Goal: Find contact information: Find contact information

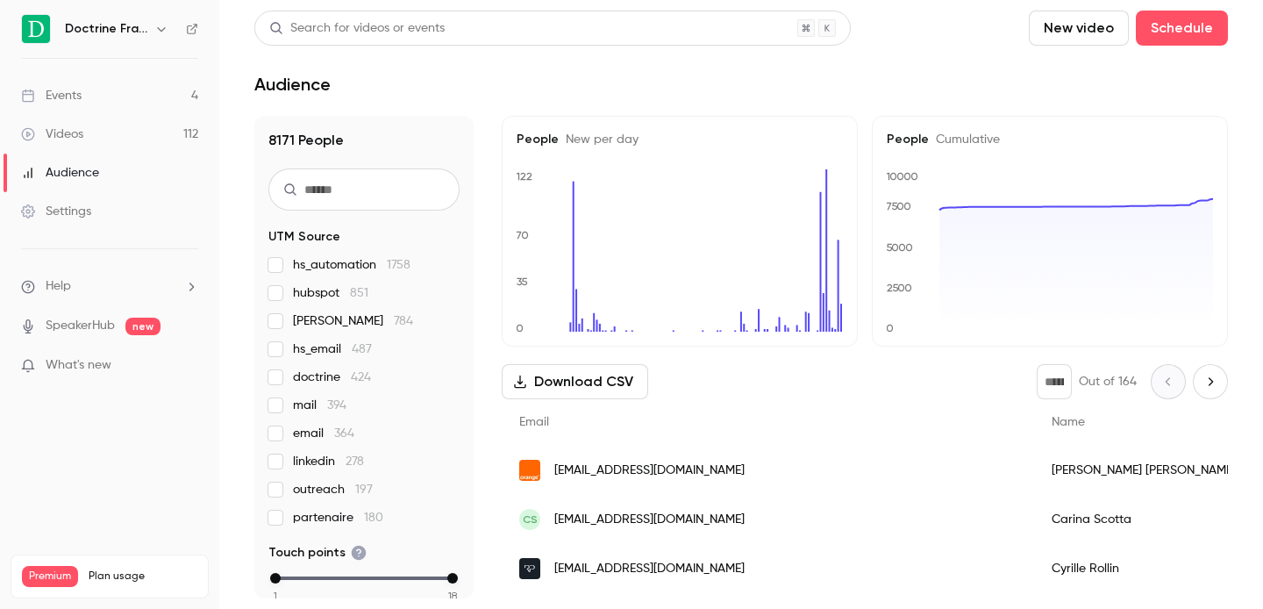
click at [161, 29] on icon "button" at bounding box center [161, 29] width 14 height 14
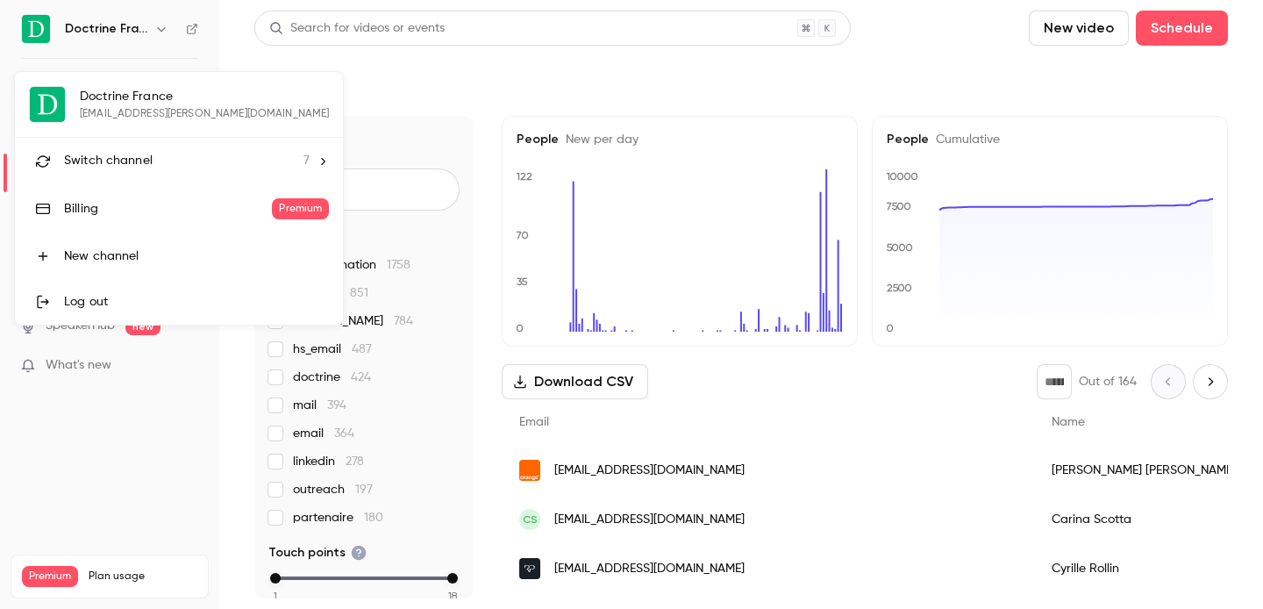
click at [119, 158] on span "Switch channel" at bounding box center [108, 161] width 89 height 18
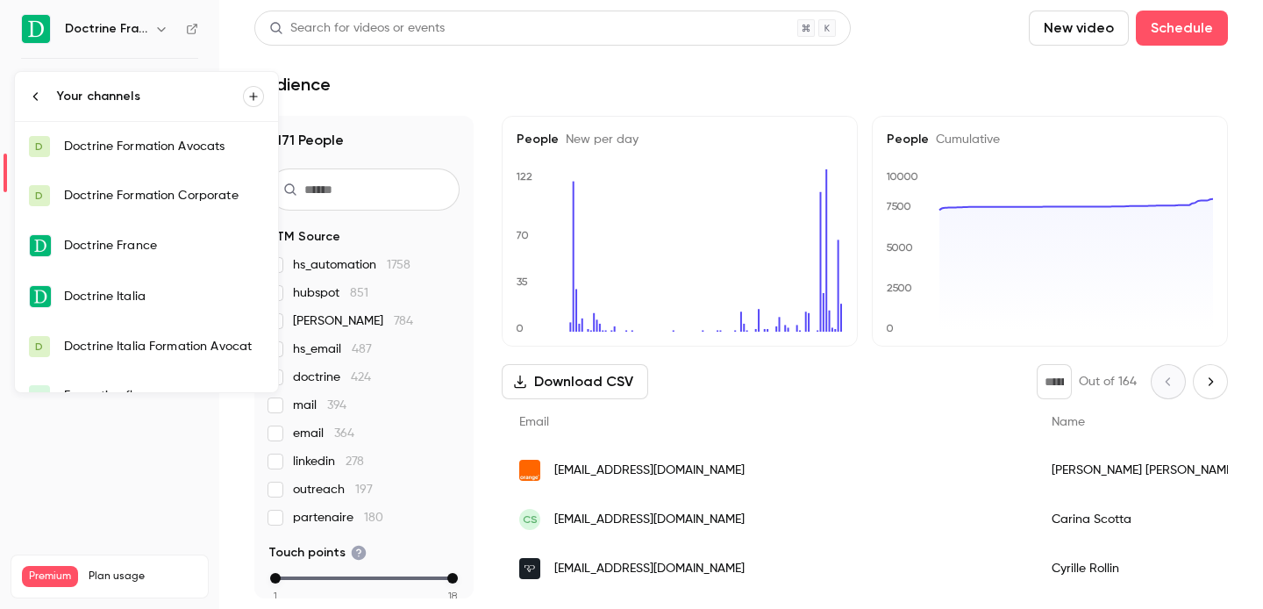
click at [149, 142] on div "Doctrine Formation Avocats" at bounding box center [164, 147] width 200 height 18
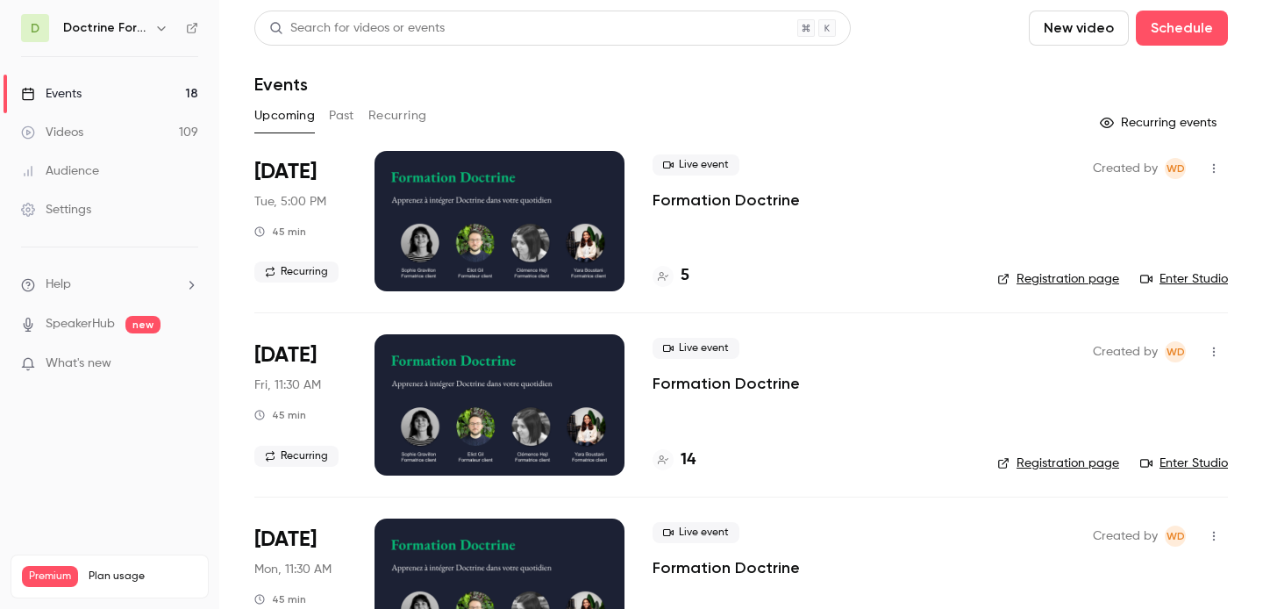
click at [351, 116] on button "Past" at bounding box center [341, 116] width 25 height 28
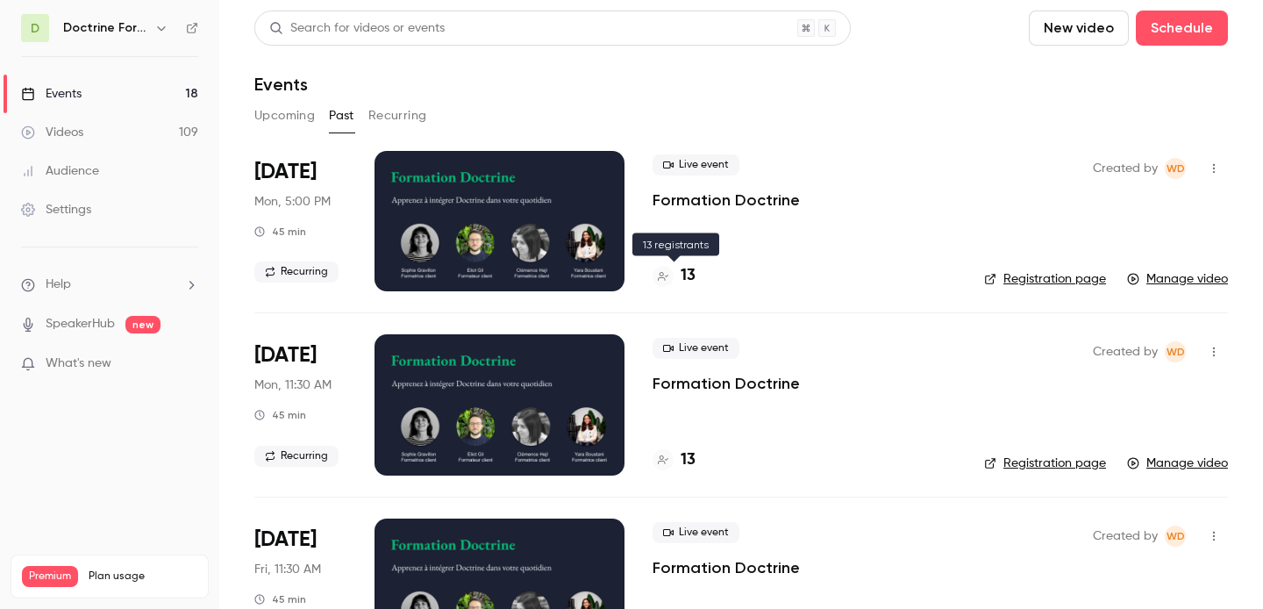
click at [670, 275] on div at bounding box center [663, 276] width 21 height 21
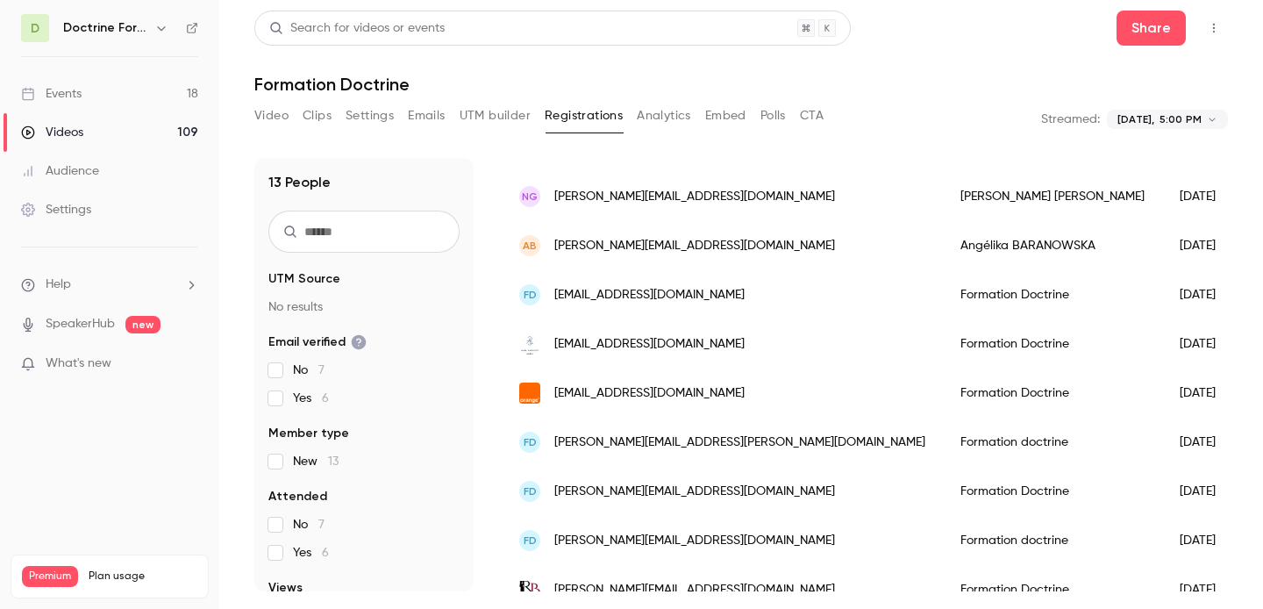
scroll to position [373, 0]
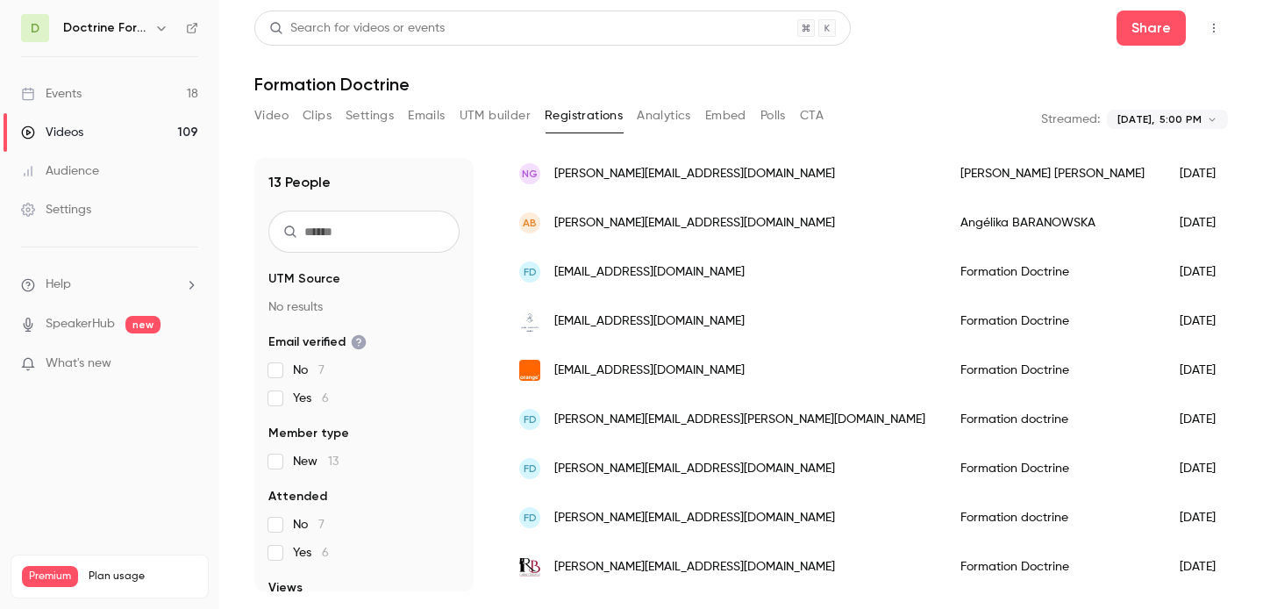
click at [165, 32] on icon "button" at bounding box center [161, 28] width 14 height 14
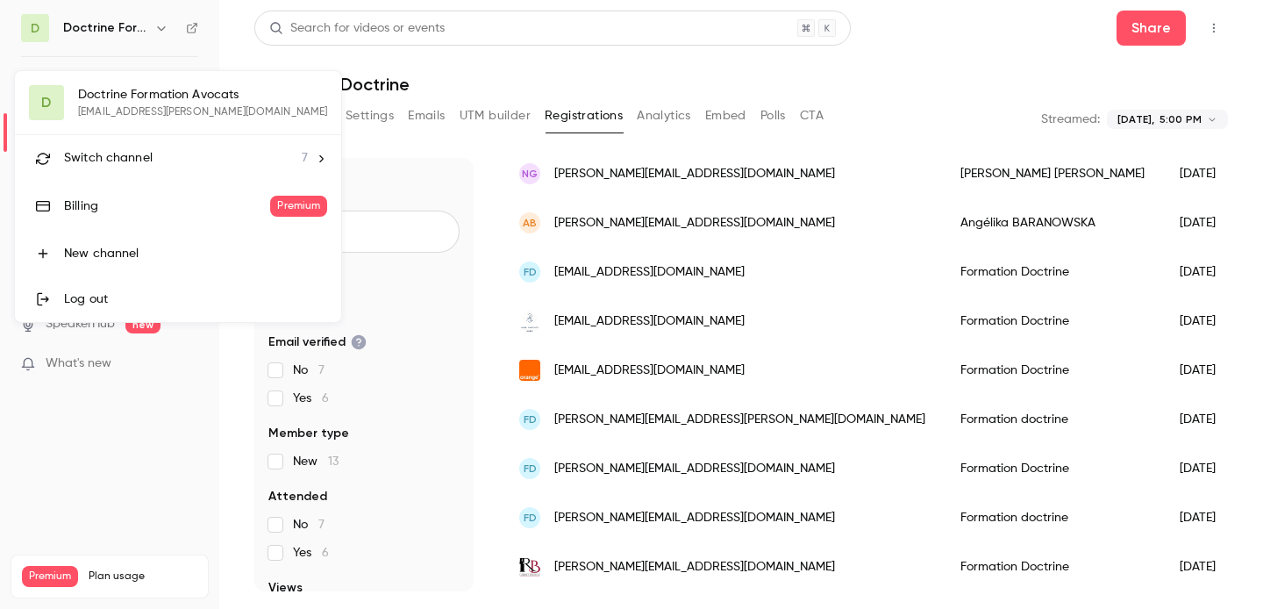
click at [132, 147] on li "Switch channel 7" at bounding box center [178, 158] width 326 height 46
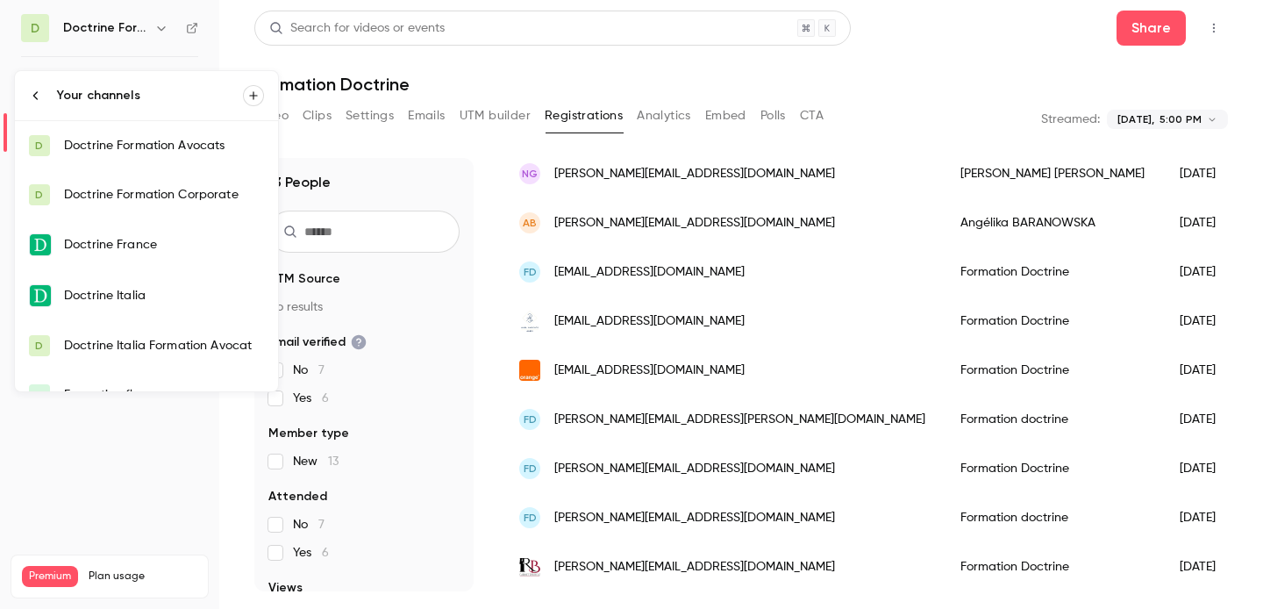
scroll to position [77, 0]
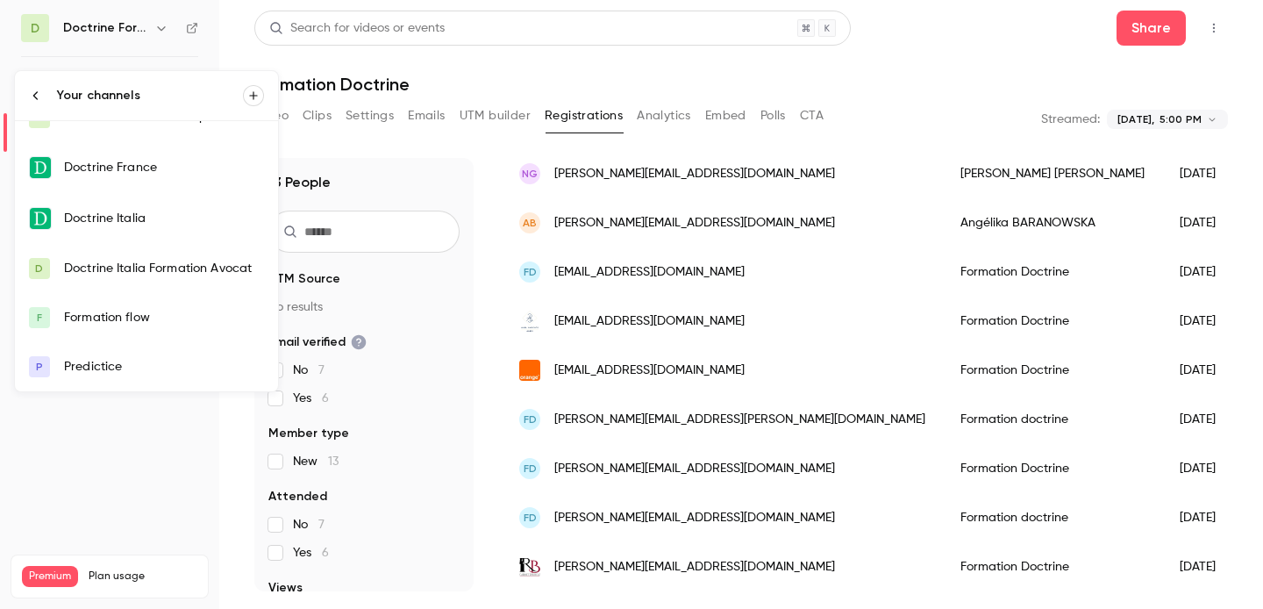
click at [129, 318] on div "Formation flow" at bounding box center [164, 318] width 200 height 18
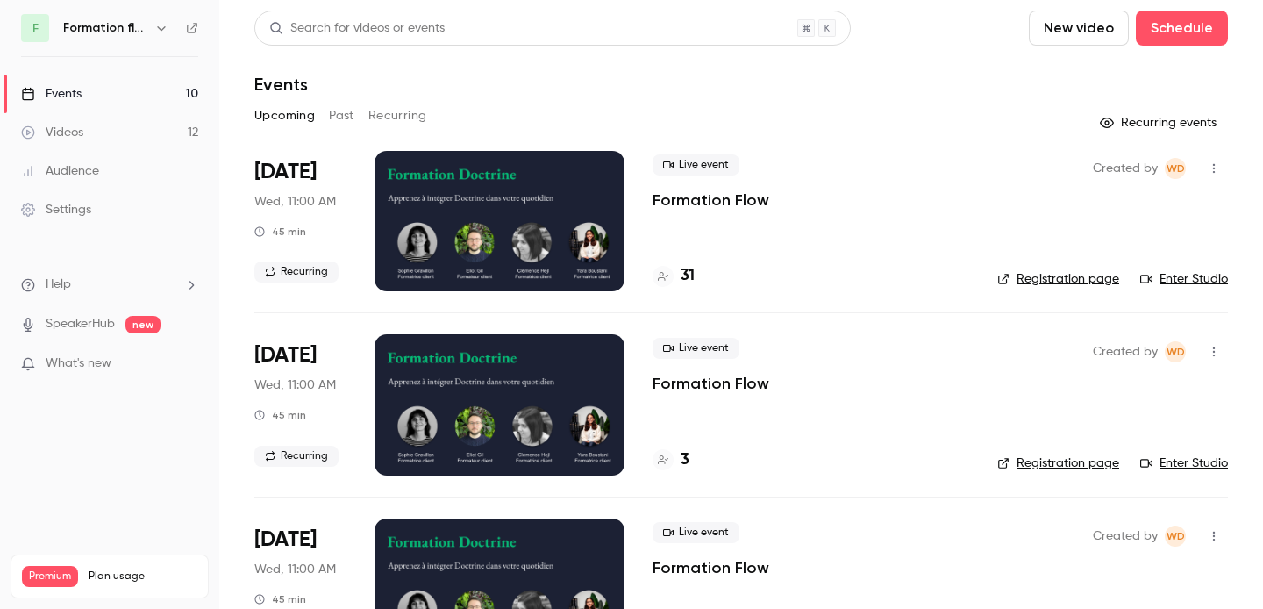
click at [669, 267] on div "31" at bounding box center [674, 276] width 42 height 24
click at [160, 23] on icon "button" at bounding box center [161, 28] width 14 height 14
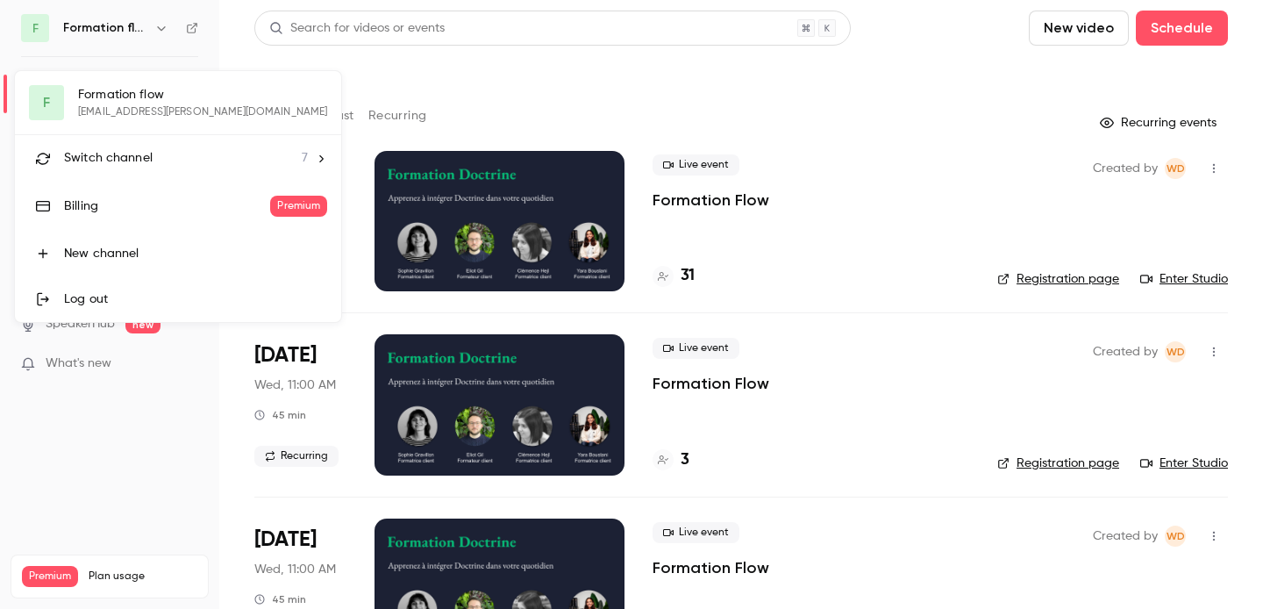
click at [128, 165] on span "Switch channel" at bounding box center [108, 158] width 89 height 18
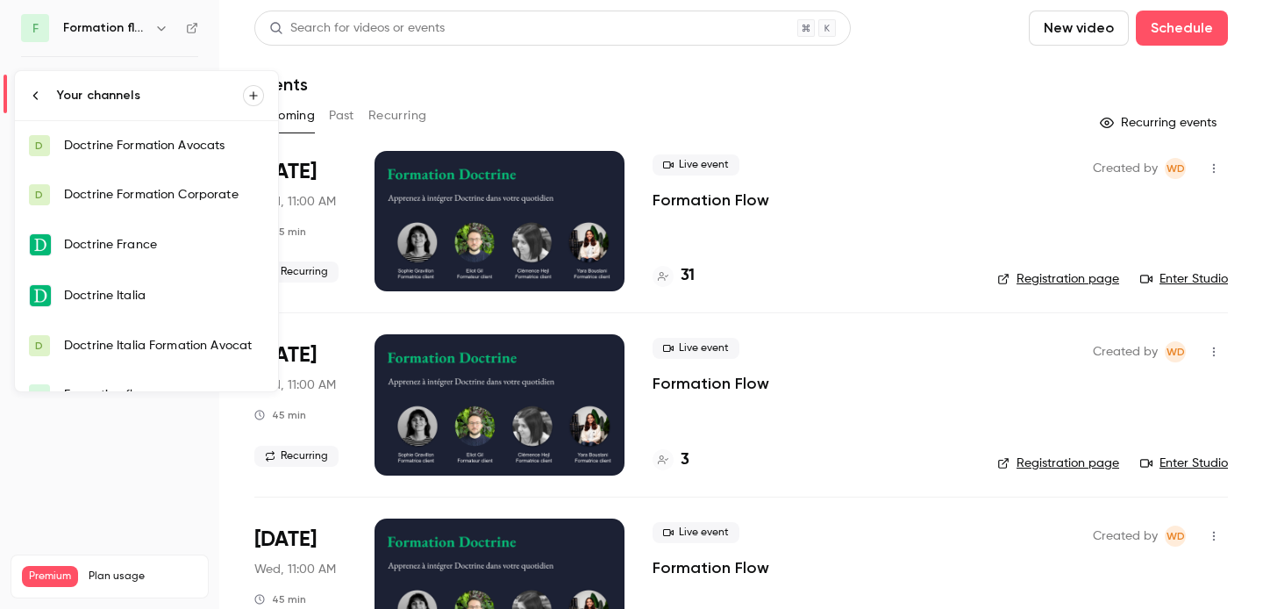
click at [143, 161] on link "D Doctrine Formation Avocats" at bounding box center [146, 145] width 263 height 49
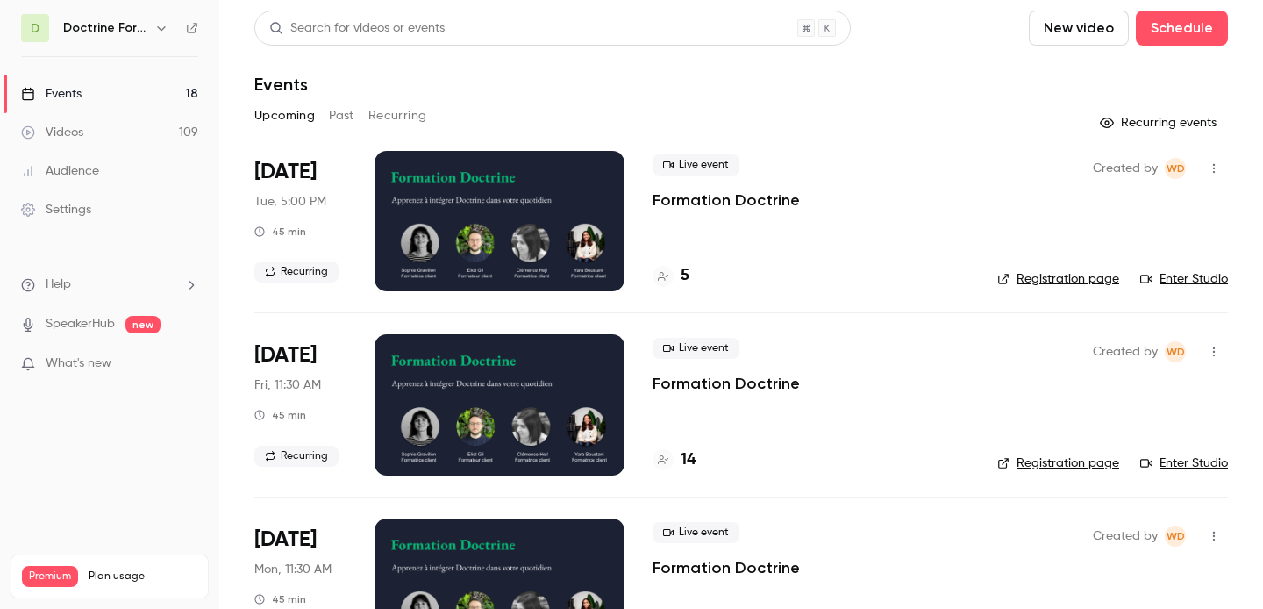
click at [331, 114] on button "Past" at bounding box center [341, 116] width 25 height 28
click at [677, 261] on div "Live event Formation Doctrine 13" at bounding box center [805, 221] width 304 height 140
click at [302, 116] on button "Upcoming" at bounding box center [284, 116] width 61 height 28
click at [165, 25] on icon "button" at bounding box center [161, 28] width 14 height 14
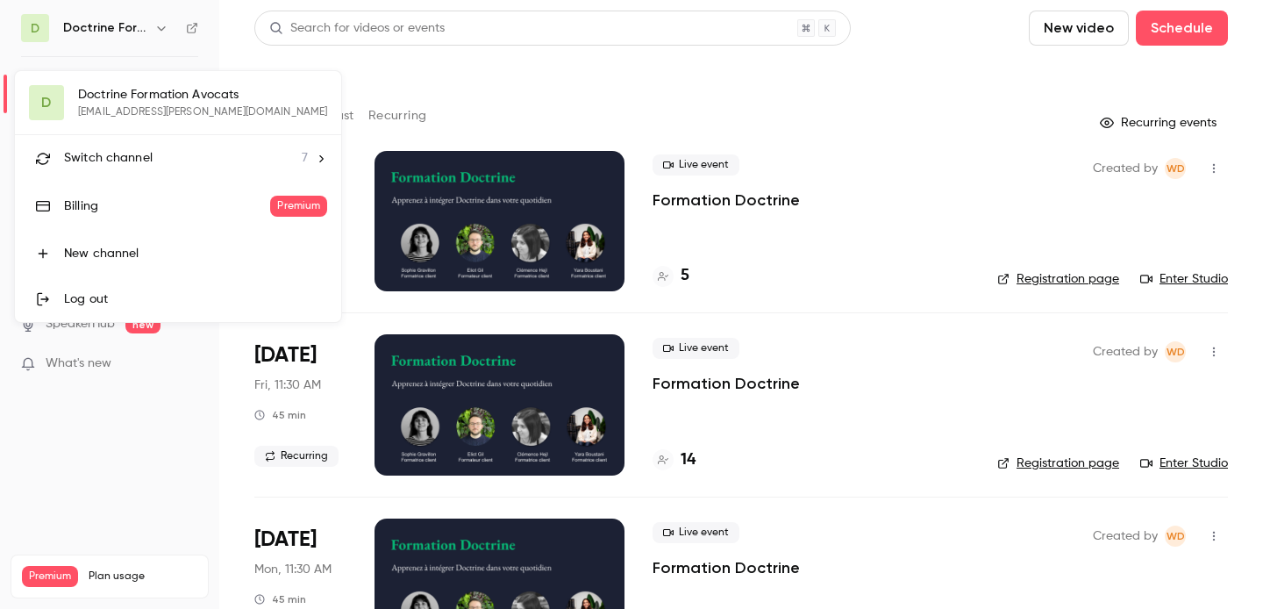
click at [139, 164] on span "Switch channel" at bounding box center [108, 158] width 89 height 18
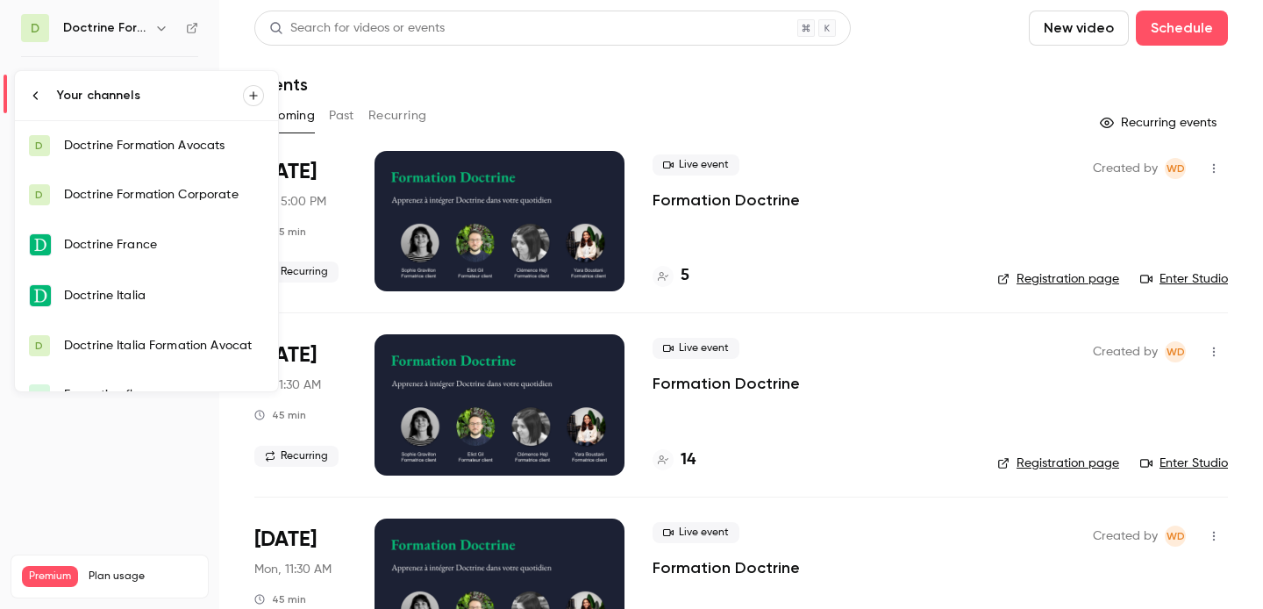
click at [136, 200] on div "Doctrine Formation Corporate" at bounding box center [164, 195] width 200 height 18
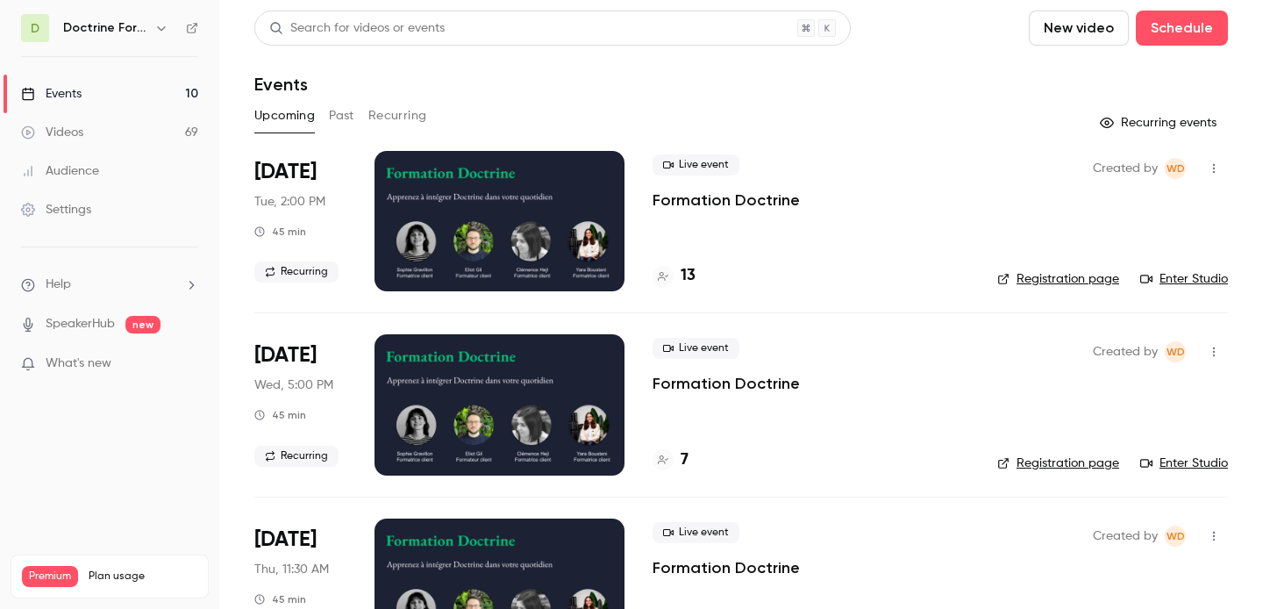
click at [160, 29] on icon "button" at bounding box center [161, 28] width 8 height 4
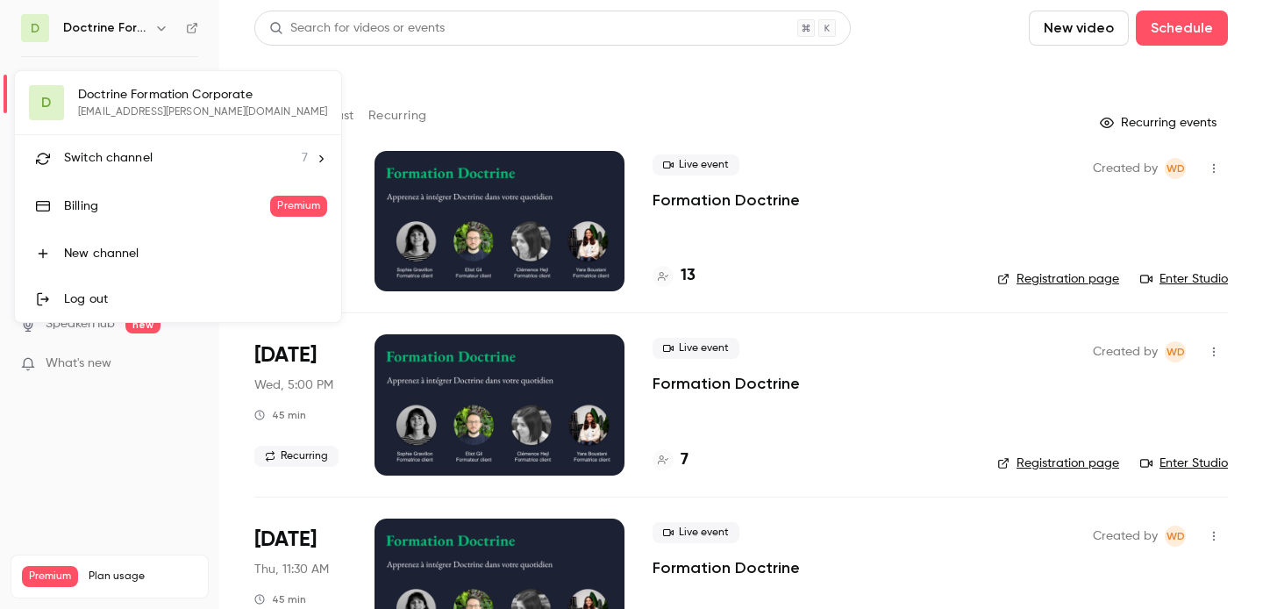
click at [141, 164] on span "Switch channel" at bounding box center [108, 158] width 89 height 18
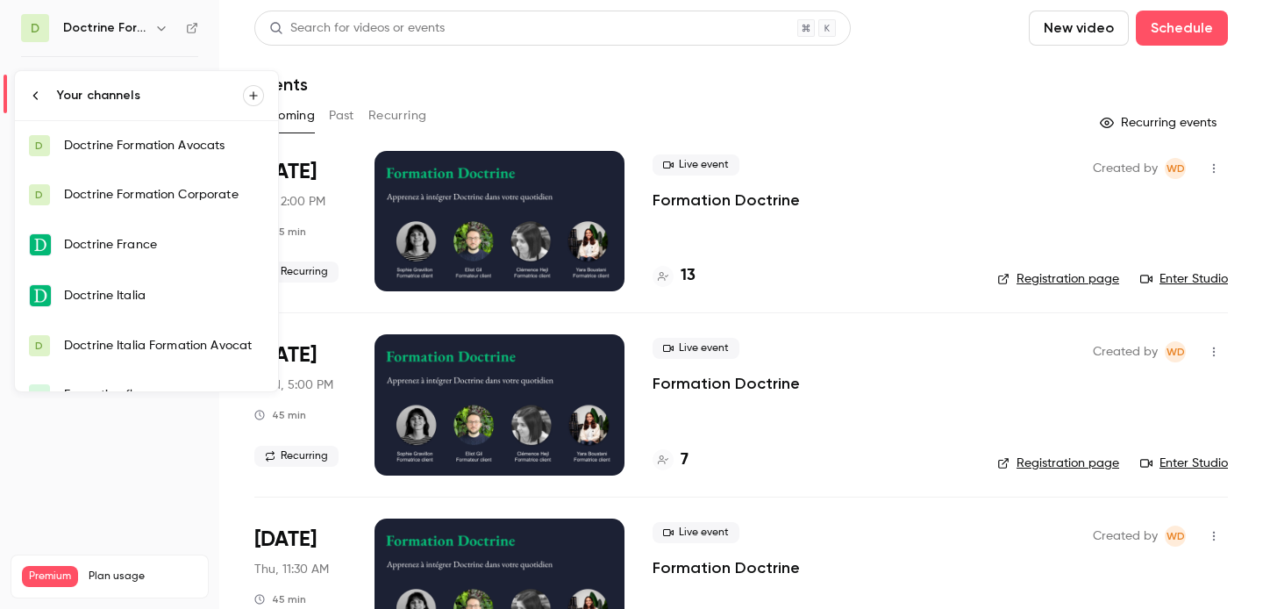
click at [169, 141] on div "Doctrine Formation Avocats" at bounding box center [164, 146] width 200 height 18
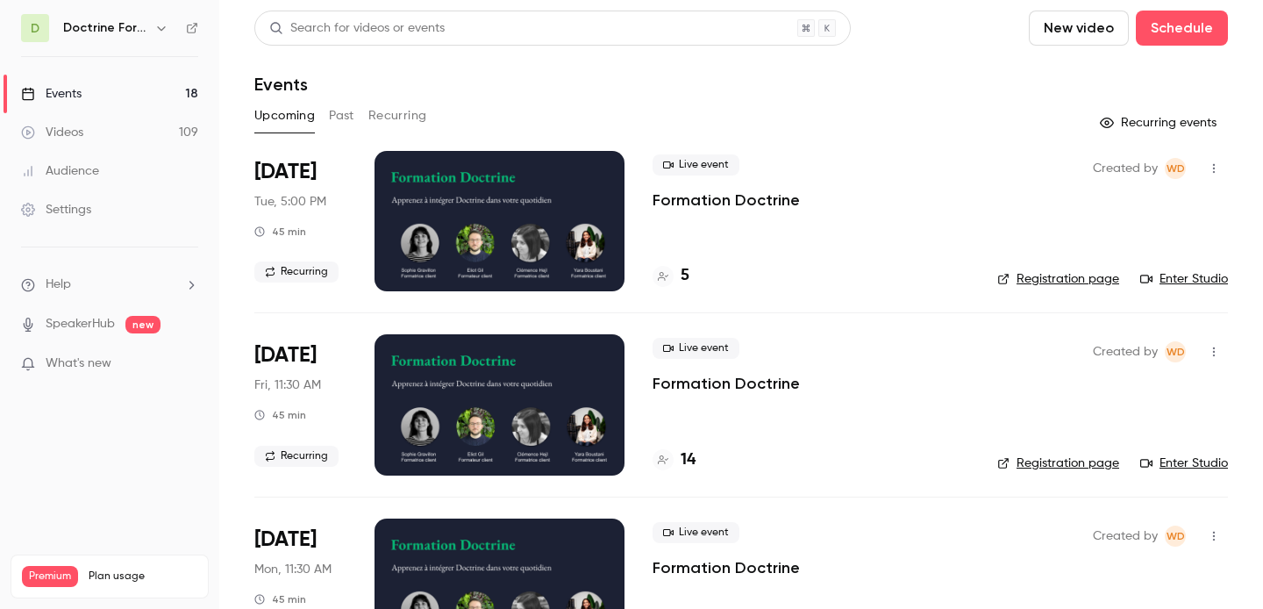
click at [335, 116] on button "Past" at bounding box center [341, 116] width 25 height 28
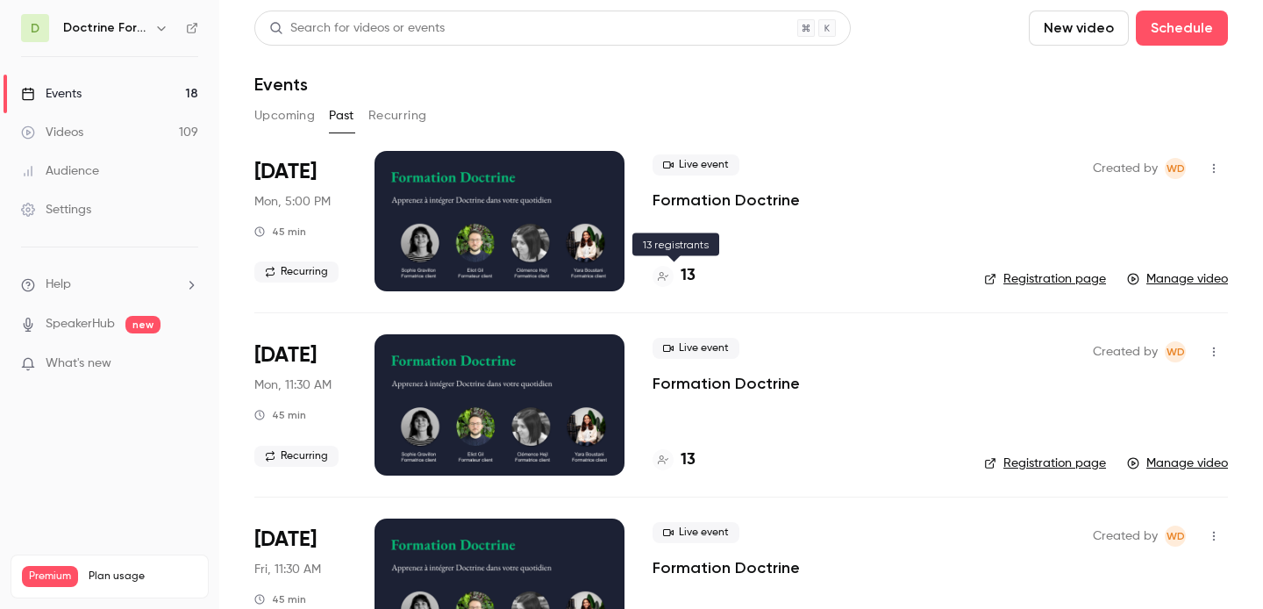
click at [675, 280] on div "13" at bounding box center [674, 276] width 43 height 24
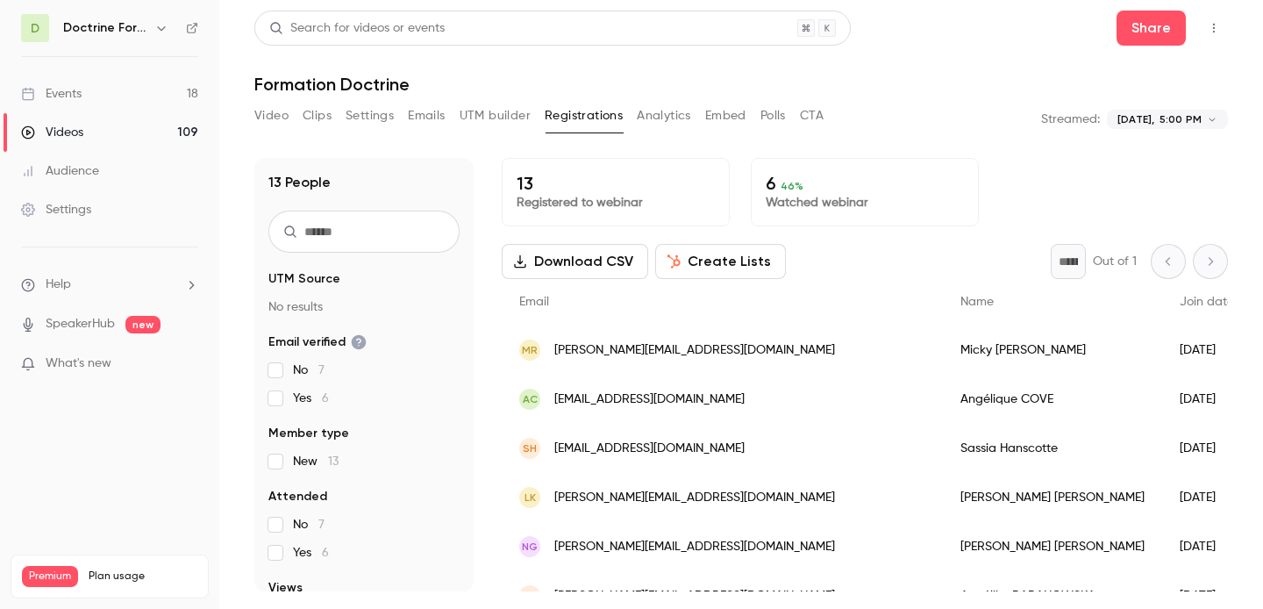
click at [157, 30] on icon "button" at bounding box center [161, 28] width 14 height 14
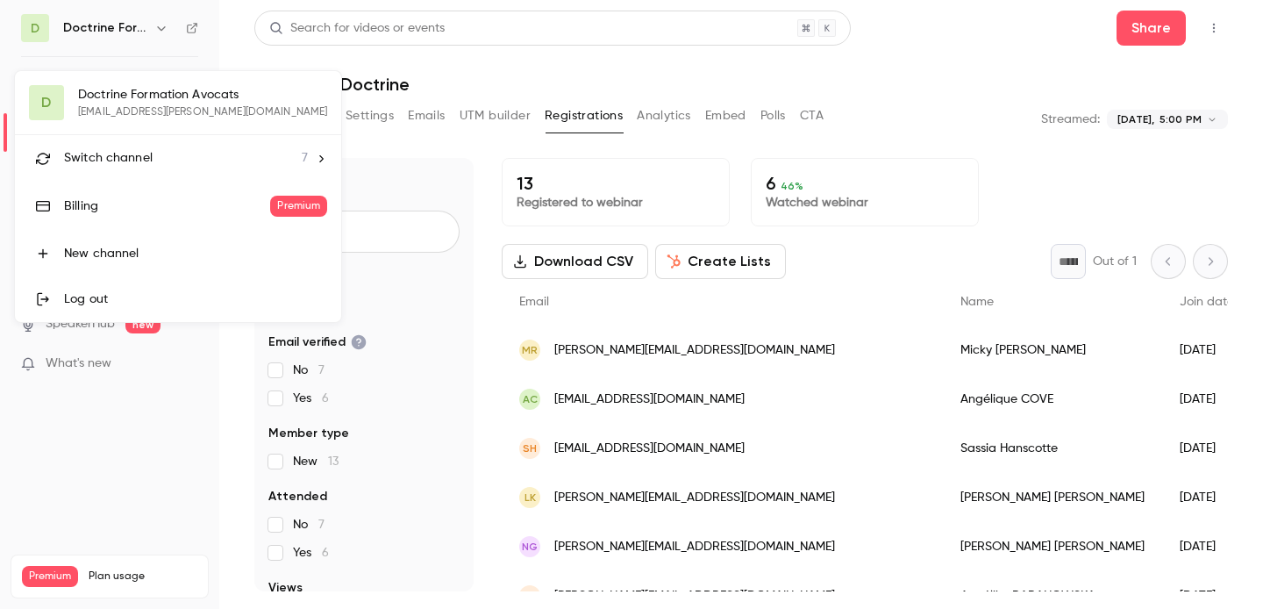
click at [131, 147] on li "Switch channel 7" at bounding box center [178, 158] width 326 height 46
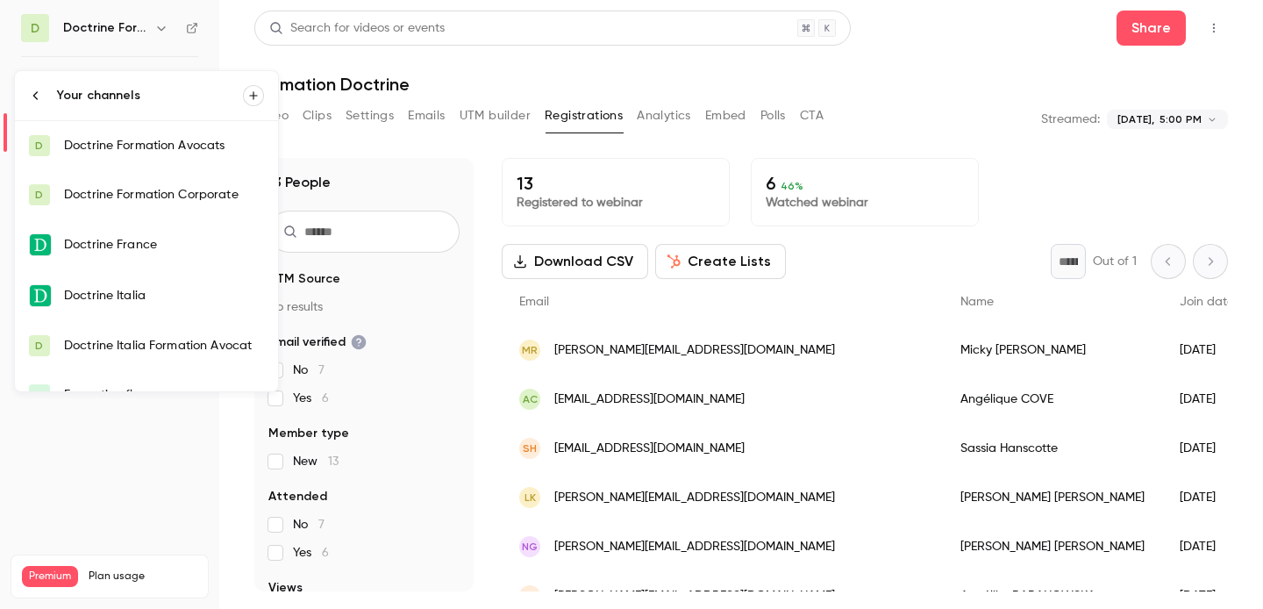
click at [151, 139] on div "Doctrine Formation Avocats" at bounding box center [164, 146] width 200 height 18
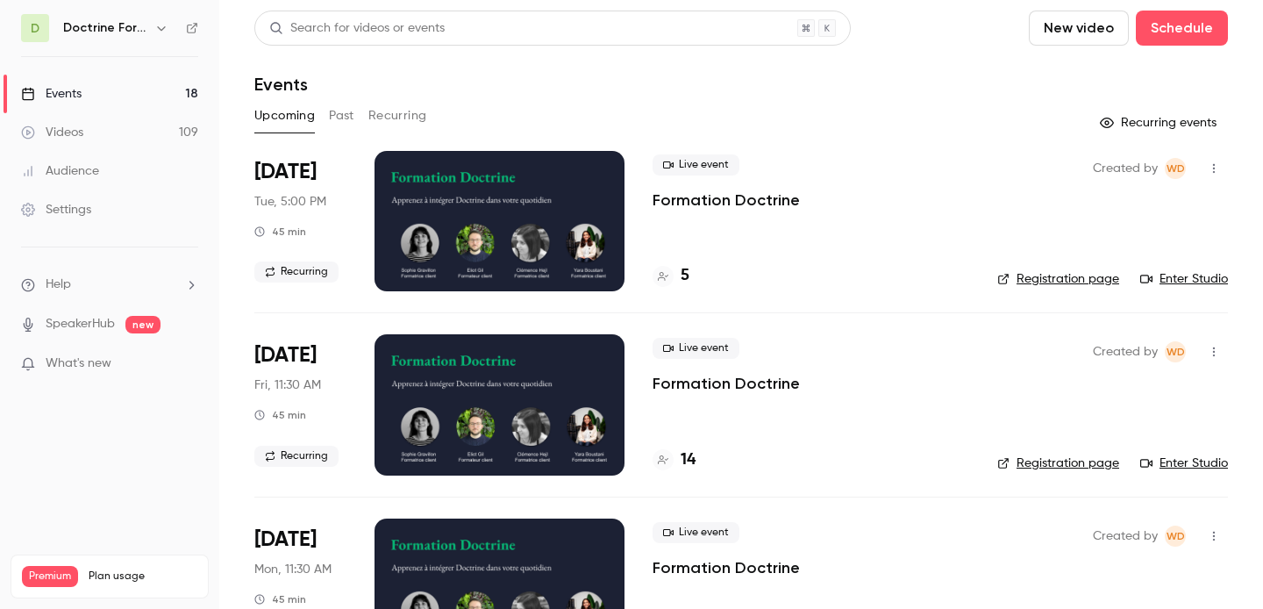
click at [345, 112] on button "Past" at bounding box center [341, 116] width 25 height 28
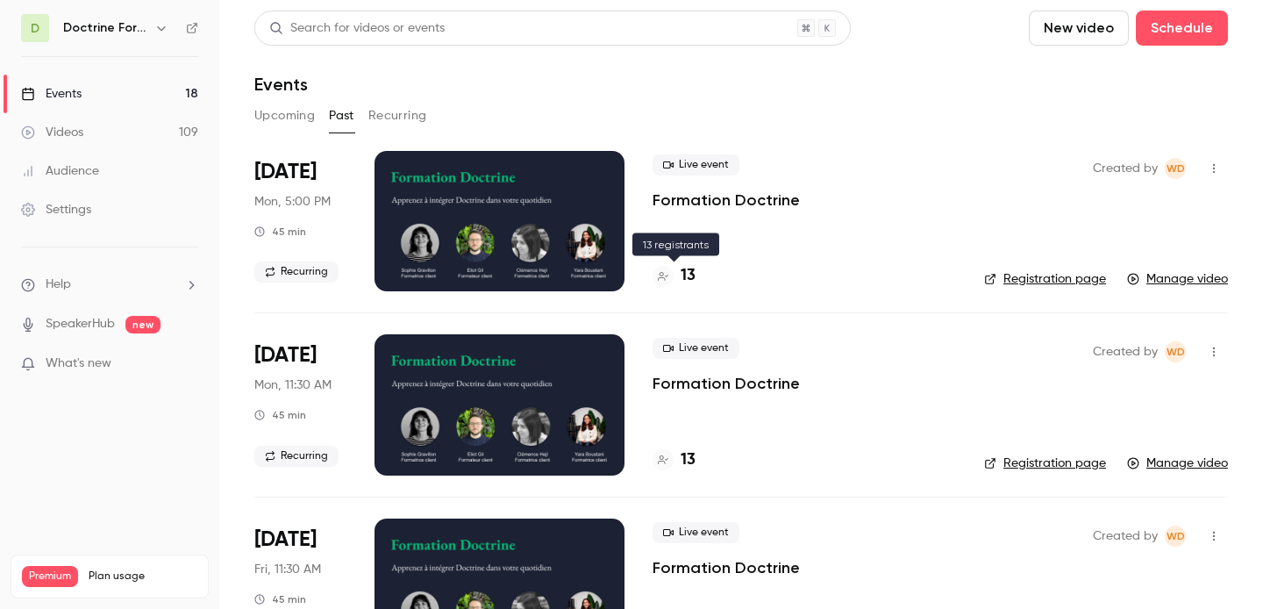
click at [690, 274] on h4 "13" at bounding box center [688, 276] width 15 height 24
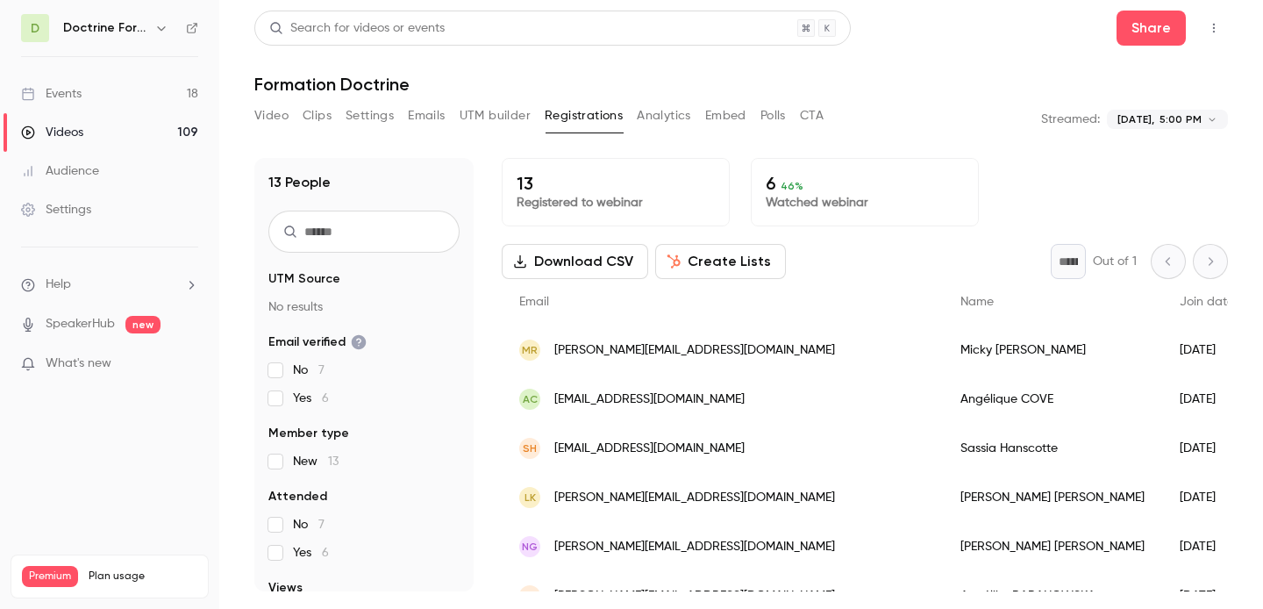
click at [630, 349] on span "[PERSON_NAME][EMAIL_ADDRESS][DOMAIN_NAME]" at bounding box center [694, 350] width 281 height 18
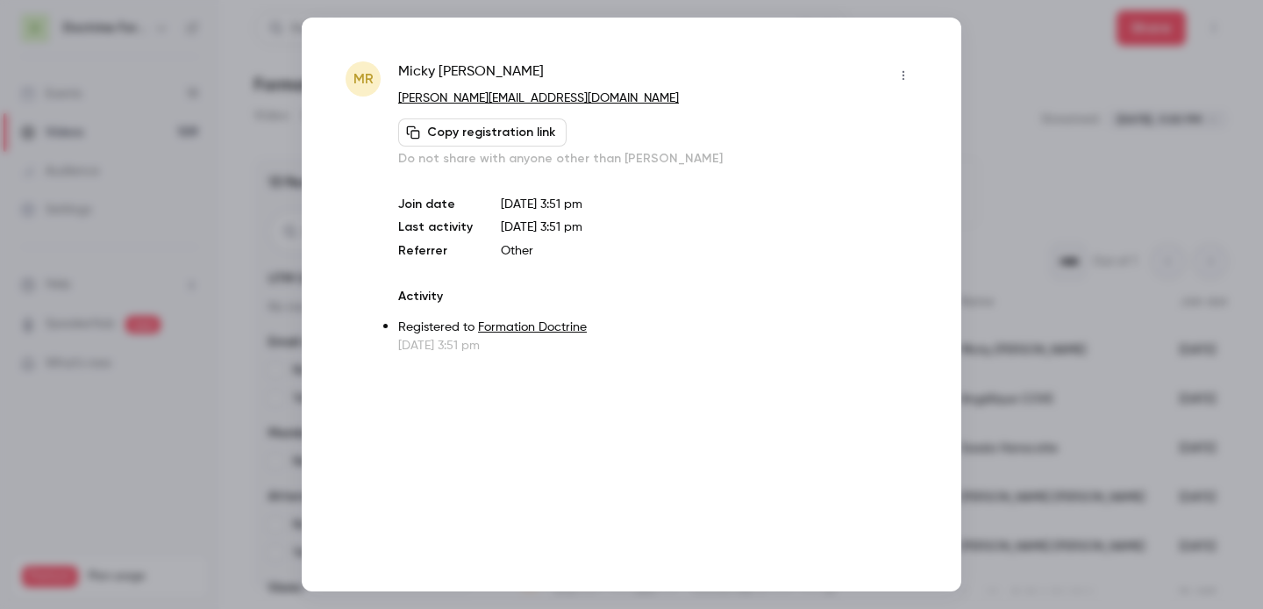
click at [1044, 203] on div at bounding box center [631, 304] width 1263 height 609
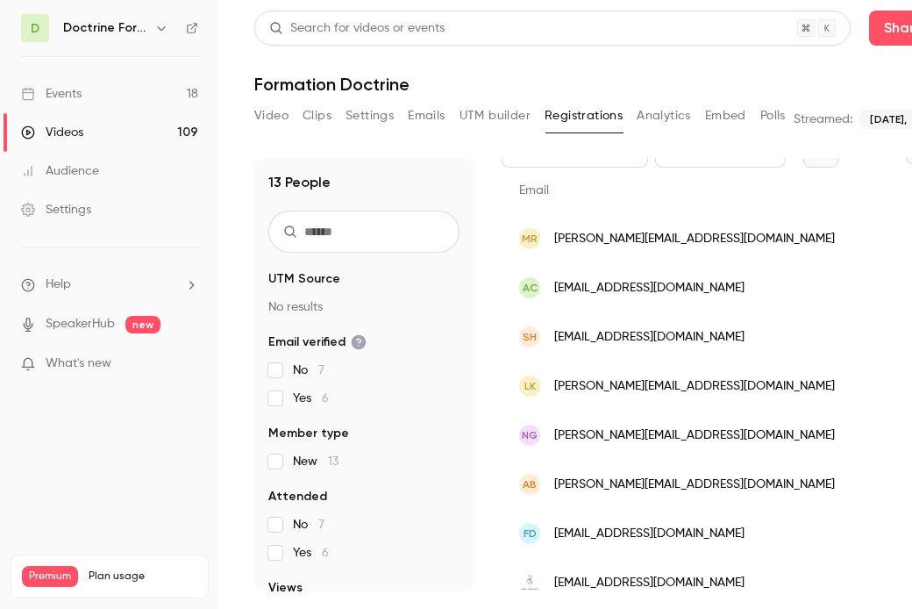
scroll to position [111, 0]
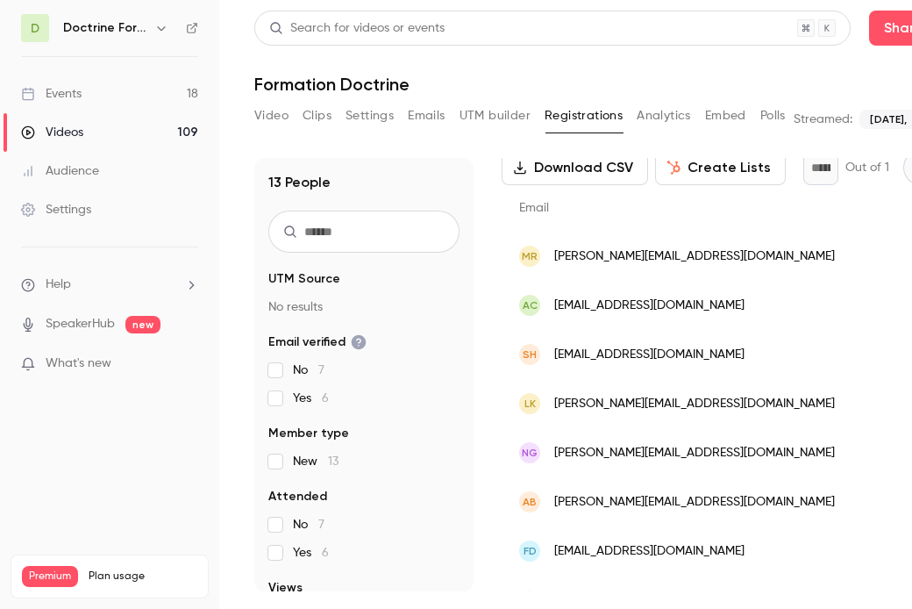
click at [629, 306] on span "[EMAIL_ADDRESS][DOMAIN_NAME]" at bounding box center [649, 306] width 190 height 18
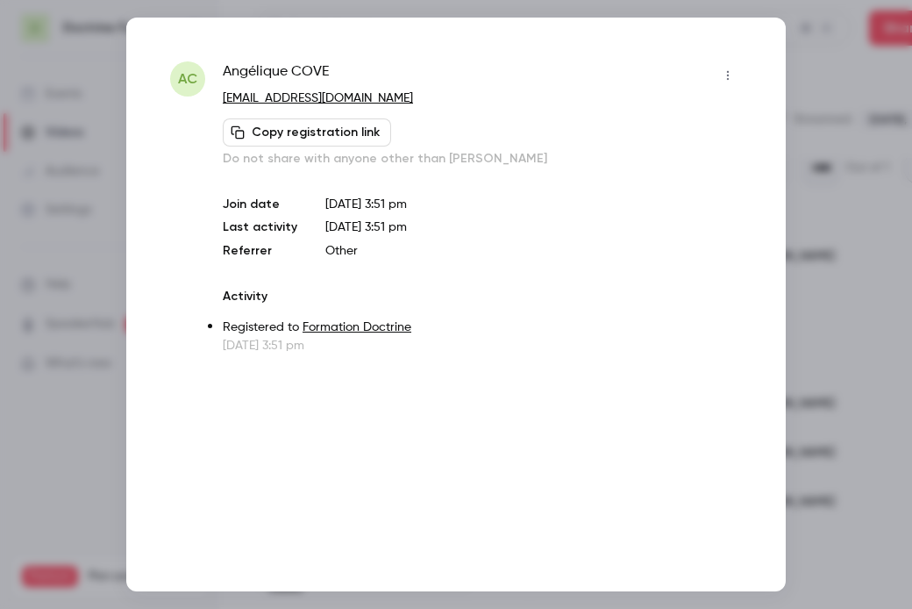
click at [800, 147] on div at bounding box center [456, 304] width 912 height 609
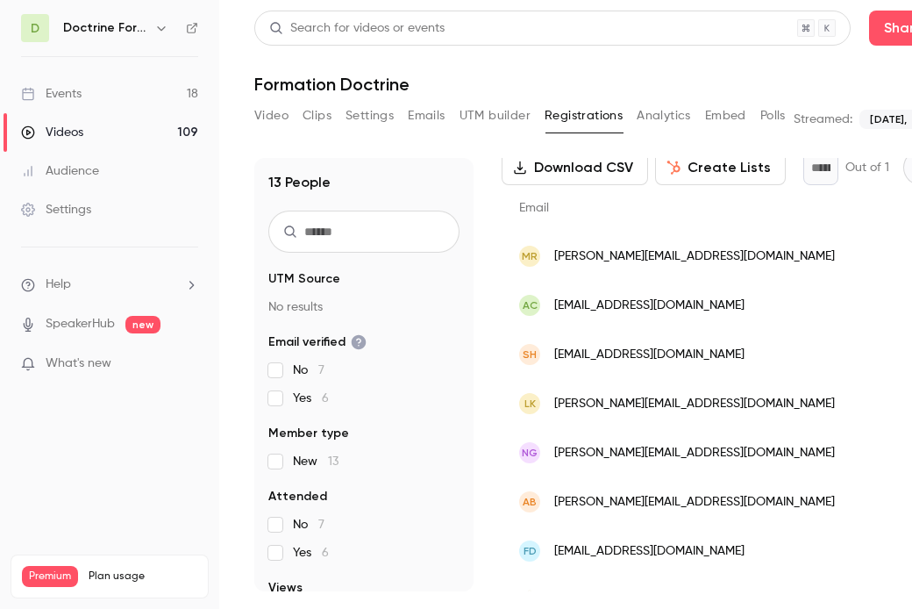
scroll to position [0, 294]
click at [623, 356] on span "[EMAIL_ADDRESS][DOMAIN_NAME]" at bounding box center [649, 355] width 190 height 18
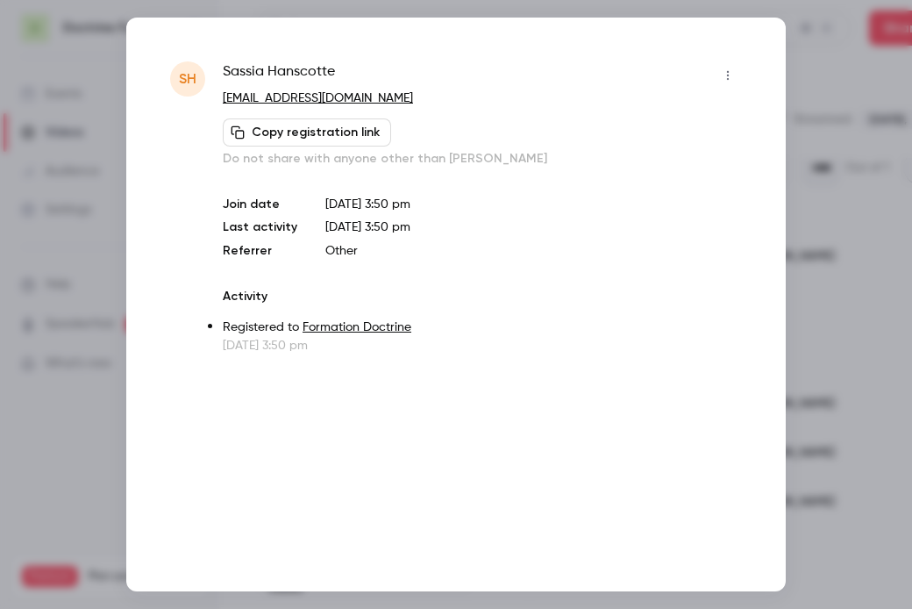
click at [837, 86] on div at bounding box center [456, 304] width 912 height 609
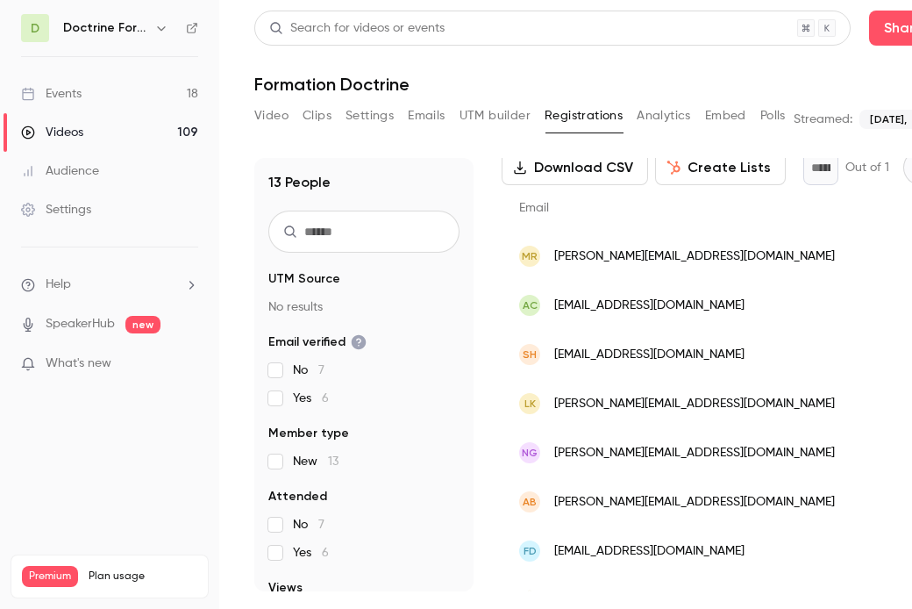
scroll to position [0, 0]
click at [591, 350] on span "[EMAIL_ADDRESS][DOMAIN_NAME]" at bounding box center [649, 355] width 190 height 18
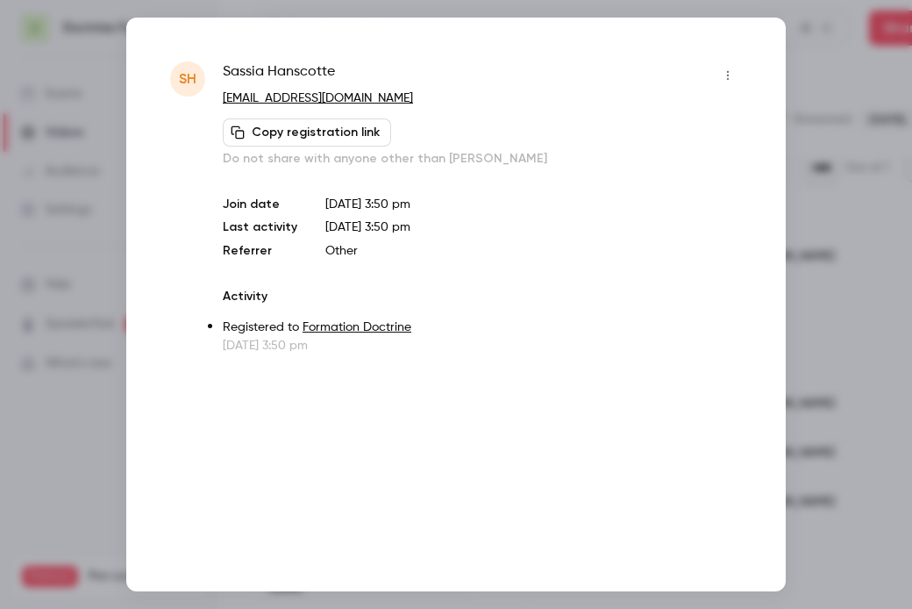
click at [860, 61] on div at bounding box center [456, 304] width 912 height 609
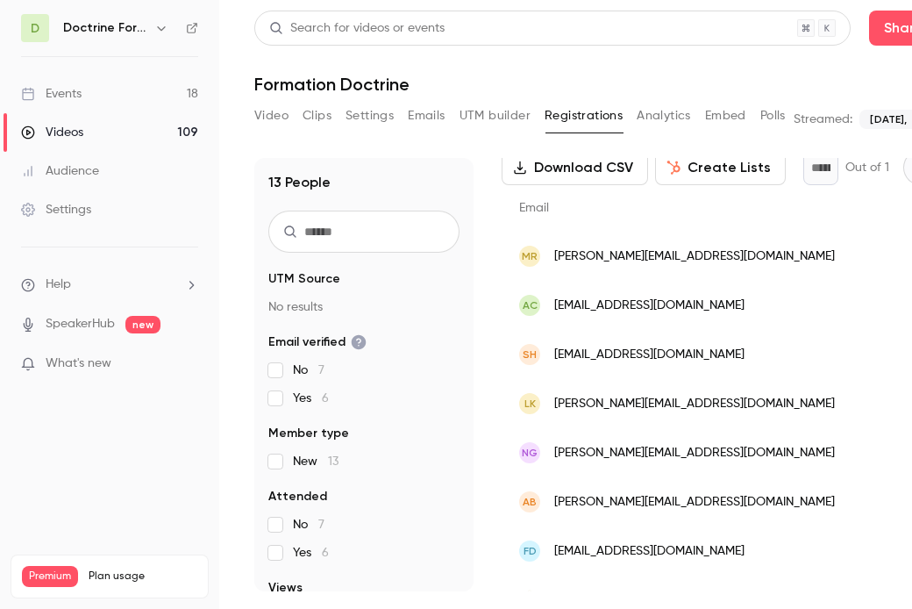
click at [600, 355] on span "[EMAIL_ADDRESS][DOMAIN_NAME]" at bounding box center [649, 355] width 190 height 18
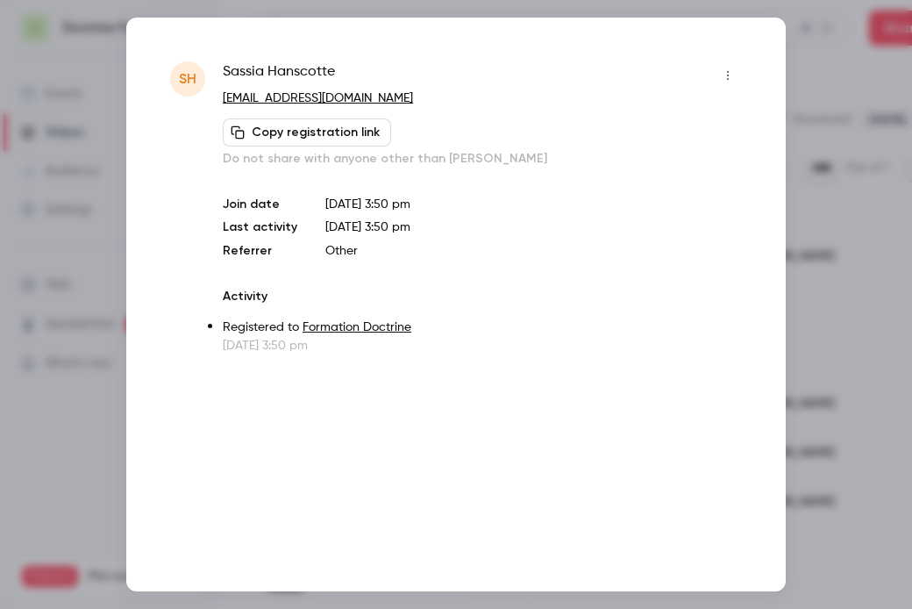
click at [846, 73] on div at bounding box center [456, 304] width 912 height 609
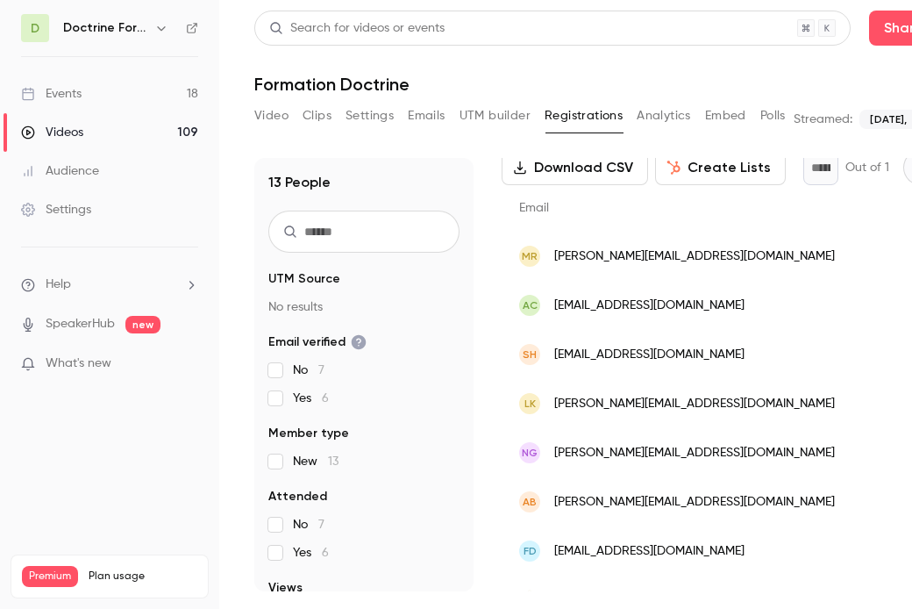
click at [592, 406] on span "[PERSON_NAME][EMAIL_ADDRESS][DOMAIN_NAME]" at bounding box center [694, 404] width 281 height 18
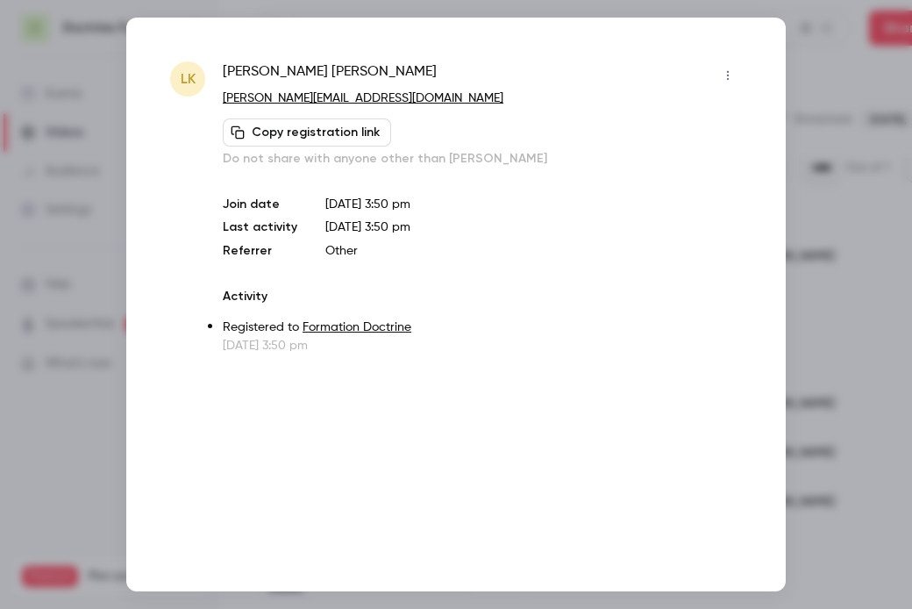
click at [830, 153] on div at bounding box center [456, 304] width 912 height 609
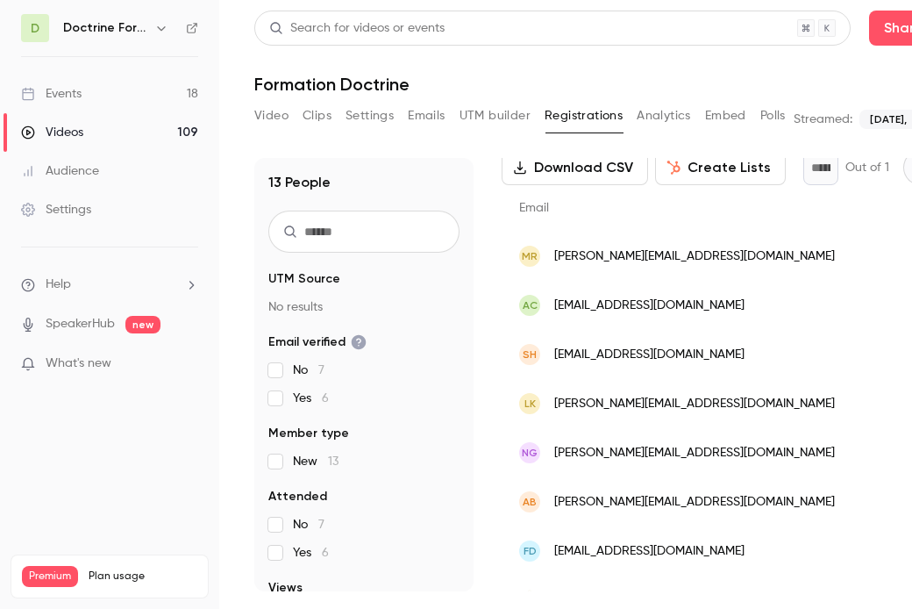
click at [600, 461] on span "[PERSON_NAME][EMAIL_ADDRESS][DOMAIN_NAME]" at bounding box center [694, 453] width 281 height 18
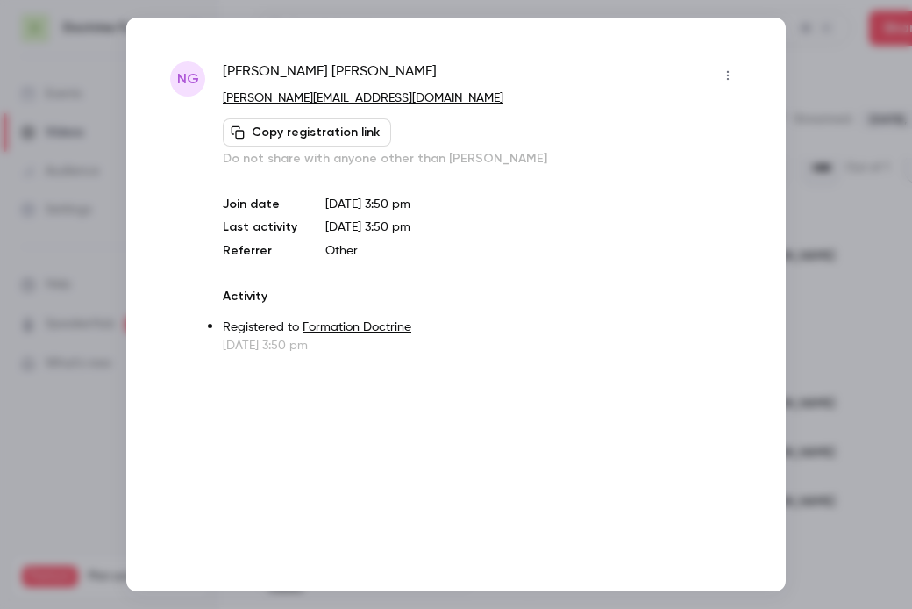
click at [826, 209] on div at bounding box center [456, 304] width 912 height 609
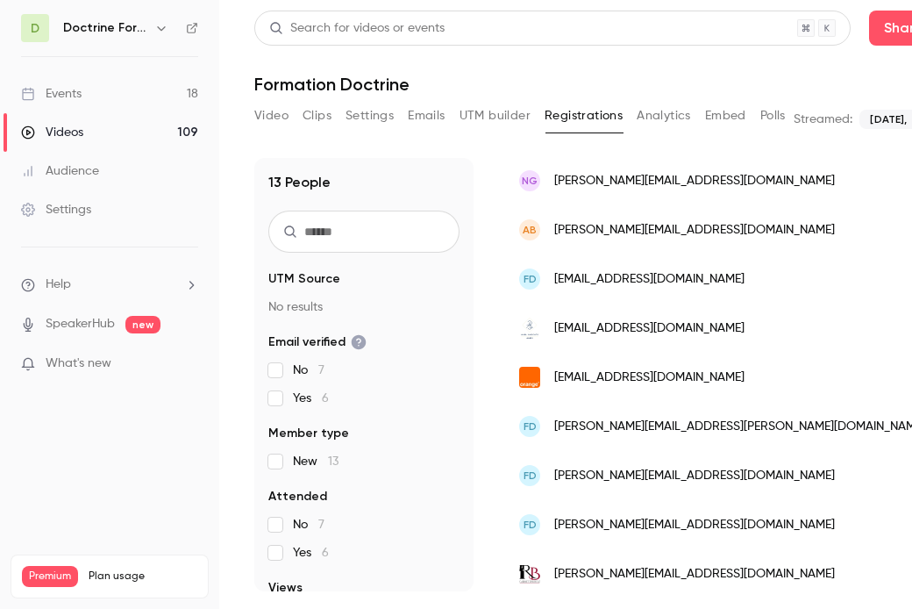
scroll to position [390, 0]
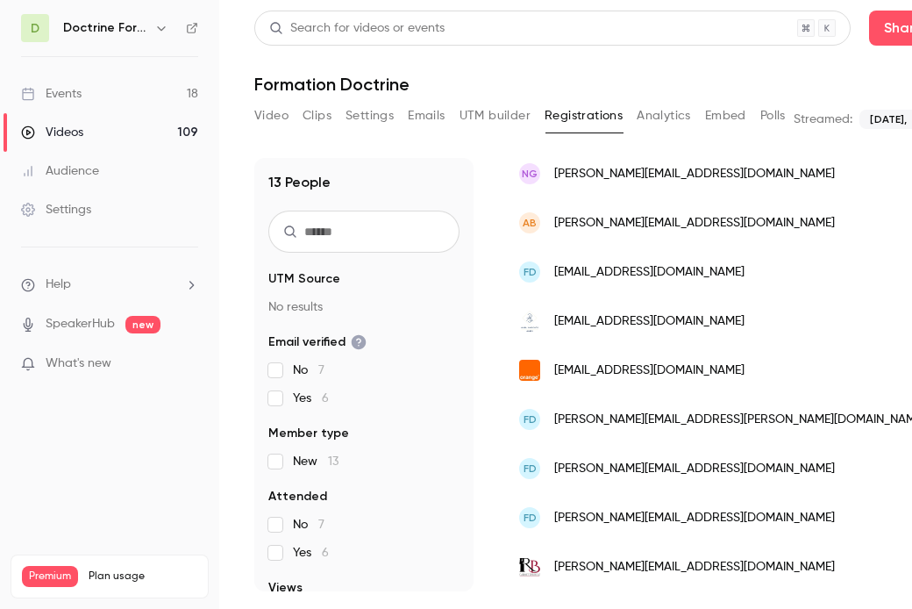
click at [628, 210] on div "AB [EMAIL_ADDRESS][DOMAIN_NAME]" at bounding box center [722, 222] width 441 height 49
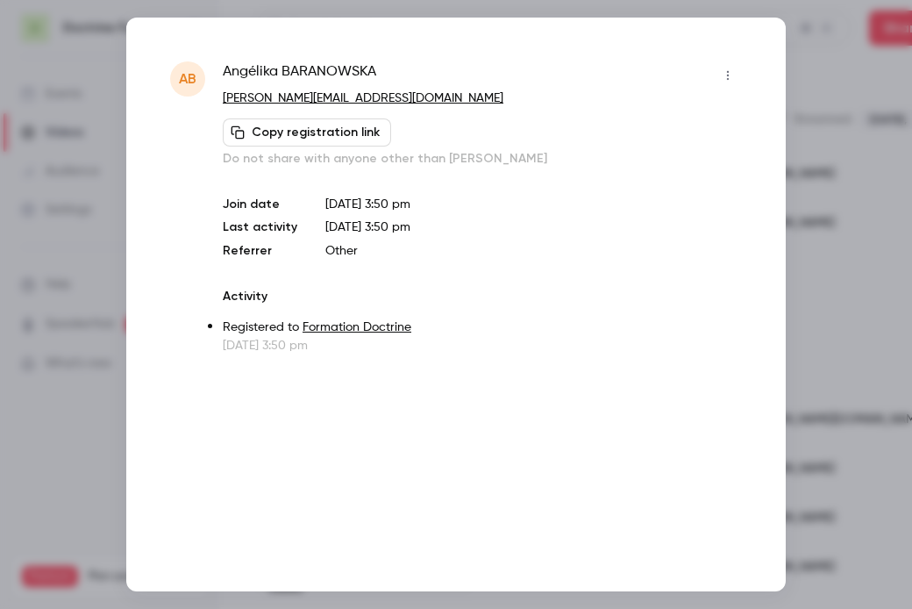
click at [821, 167] on div at bounding box center [456, 304] width 912 height 609
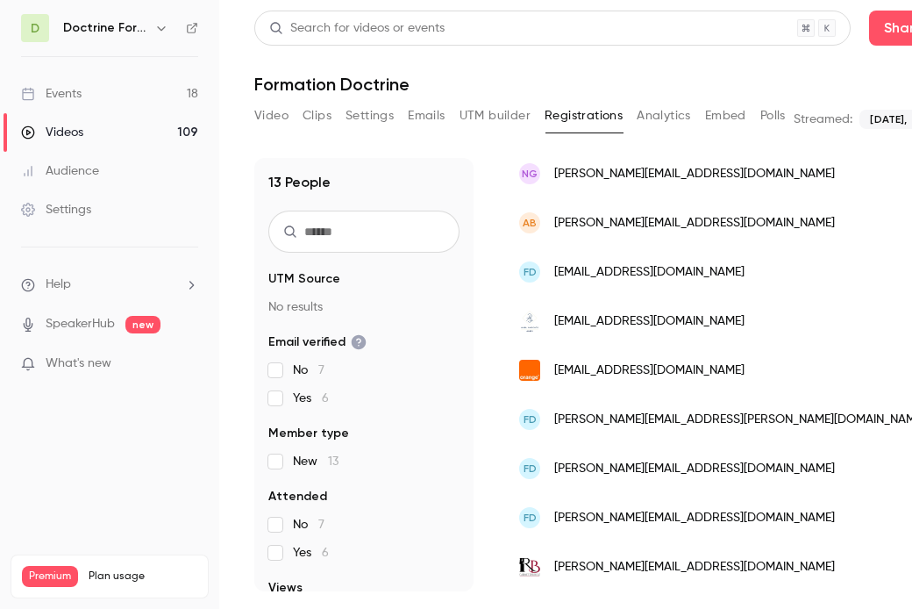
click at [609, 269] on span "[EMAIL_ADDRESS][DOMAIN_NAME]" at bounding box center [649, 272] width 190 height 18
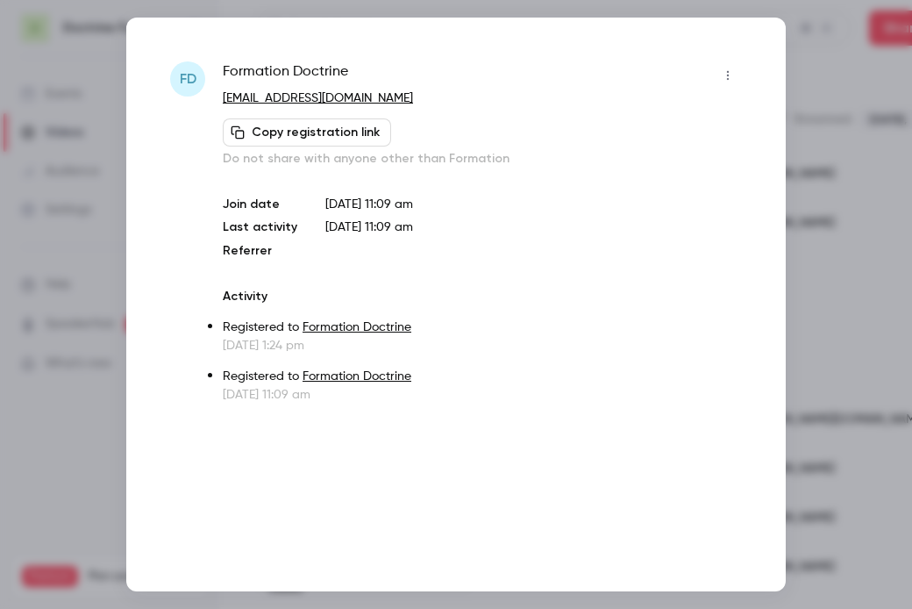
click at [862, 125] on div at bounding box center [456, 304] width 912 height 609
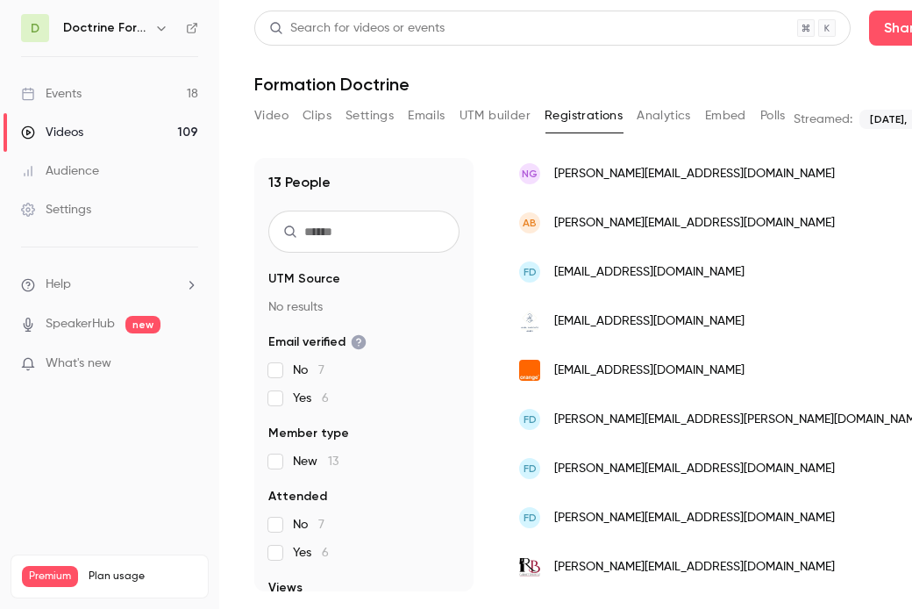
click at [164, 25] on icon "button" at bounding box center [161, 28] width 14 height 14
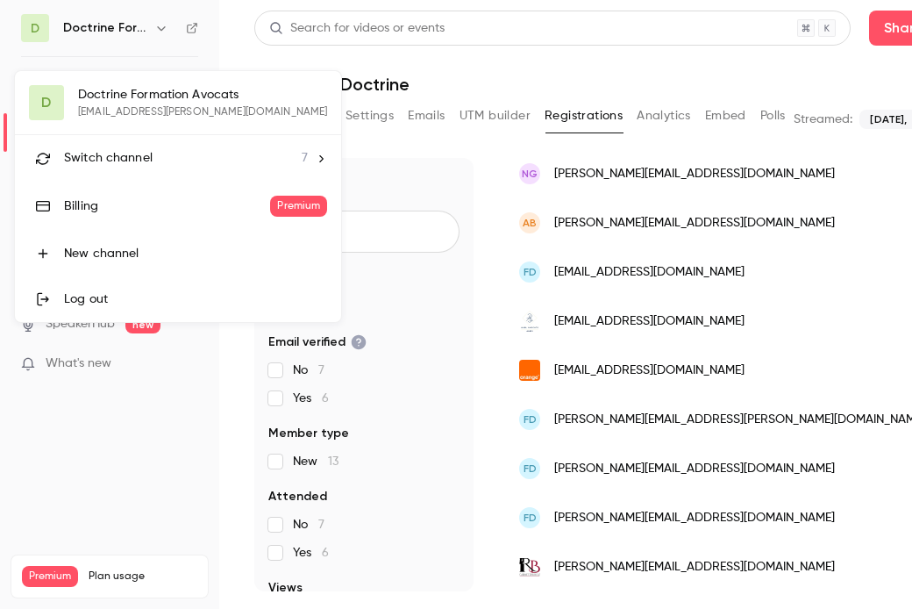
click at [128, 155] on span "Switch channel" at bounding box center [108, 158] width 89 height 18
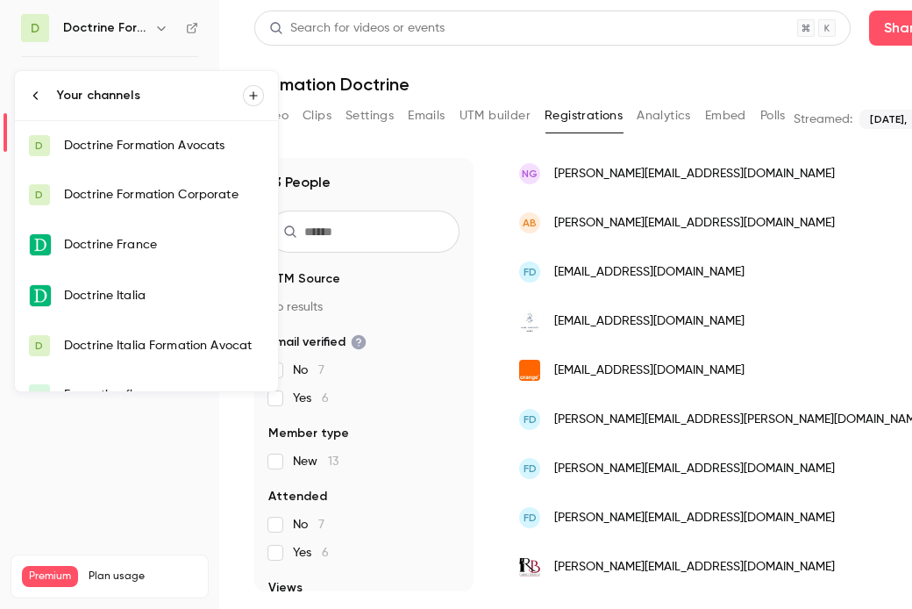
click at [156, 139] on div "Doctrine Formation Avocats" at bounding box center [164, 146] width 200 height 18
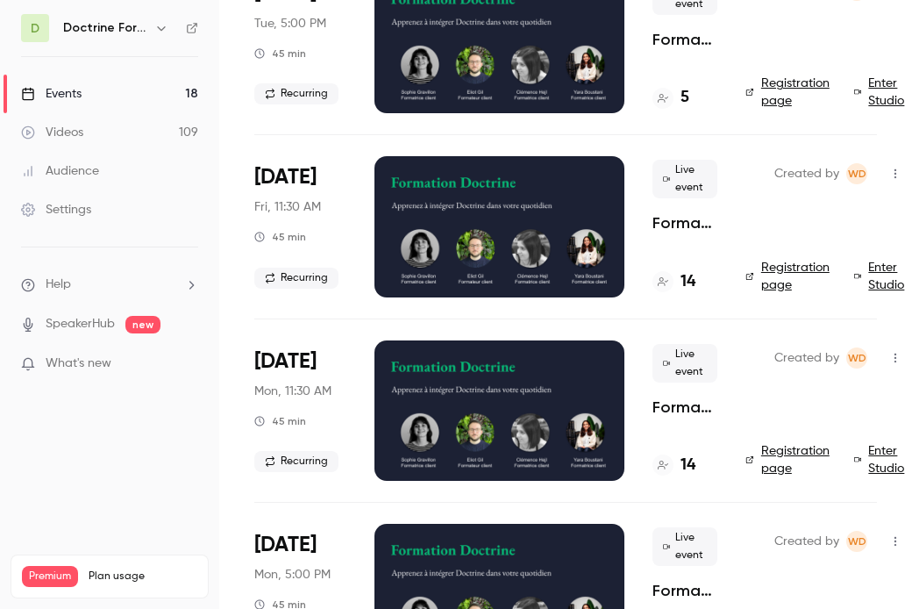
scroll to position [182, 0]
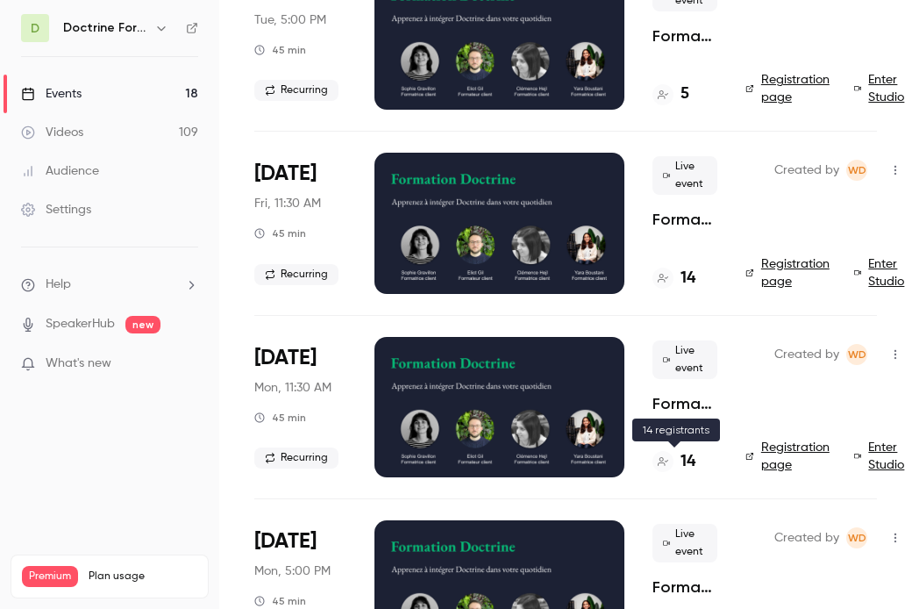
click at [686, 466] on h4 "14" at bounding box center [688, 462] width 15 height 24
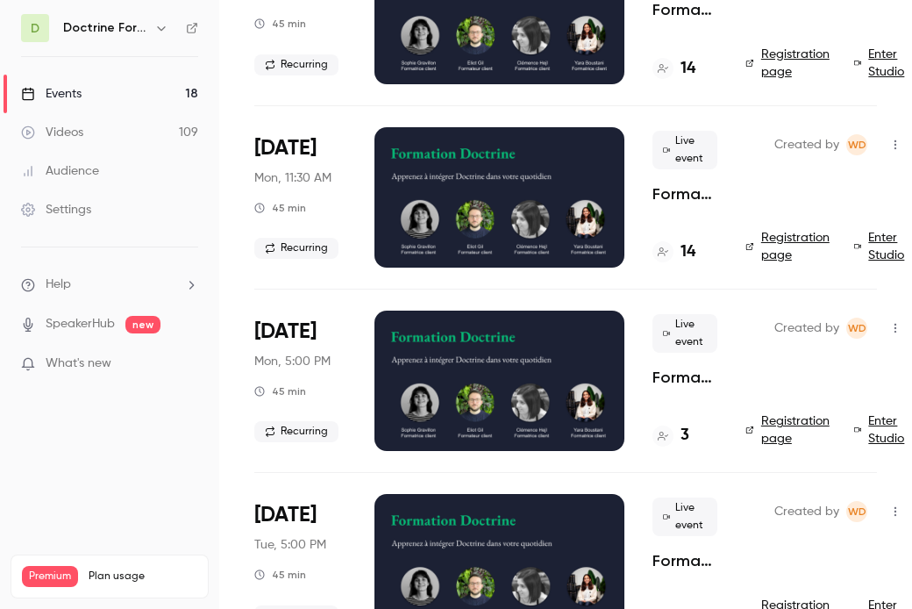
scroll to position [392, 0]
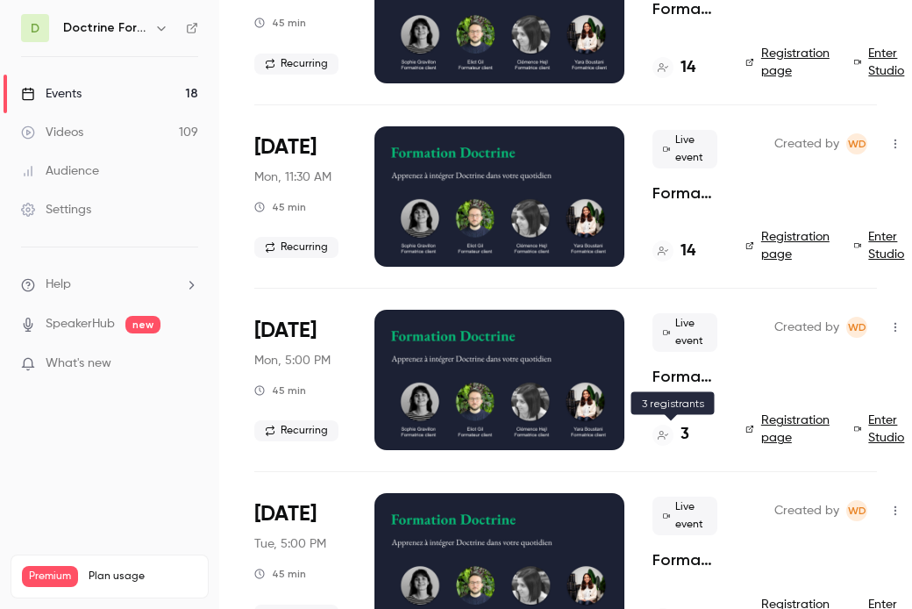
click at [669, 433] on div at bounding box center [663, 435] width 21 height 21
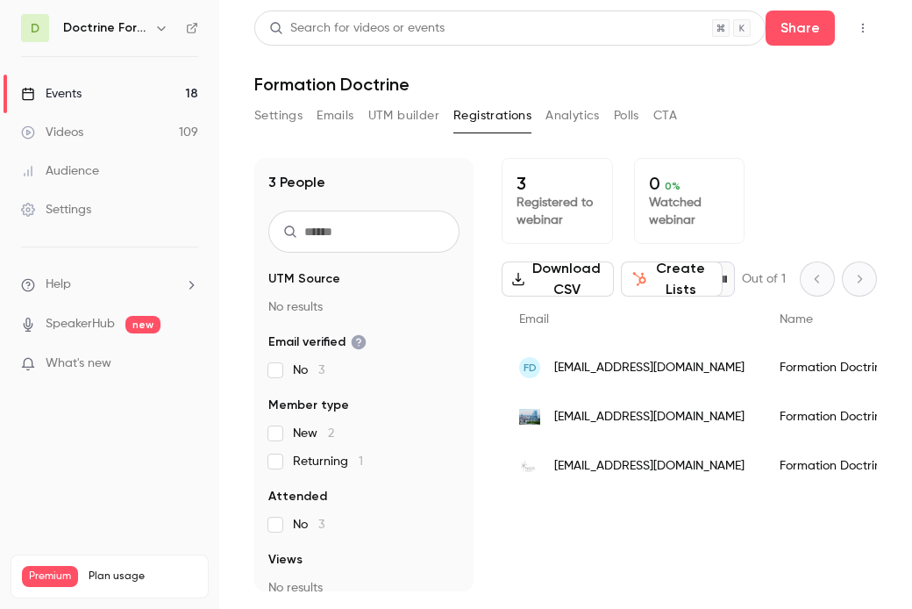
click at [166, 33] on icon "button" at bounding box center [161, 28] width 14 height 14
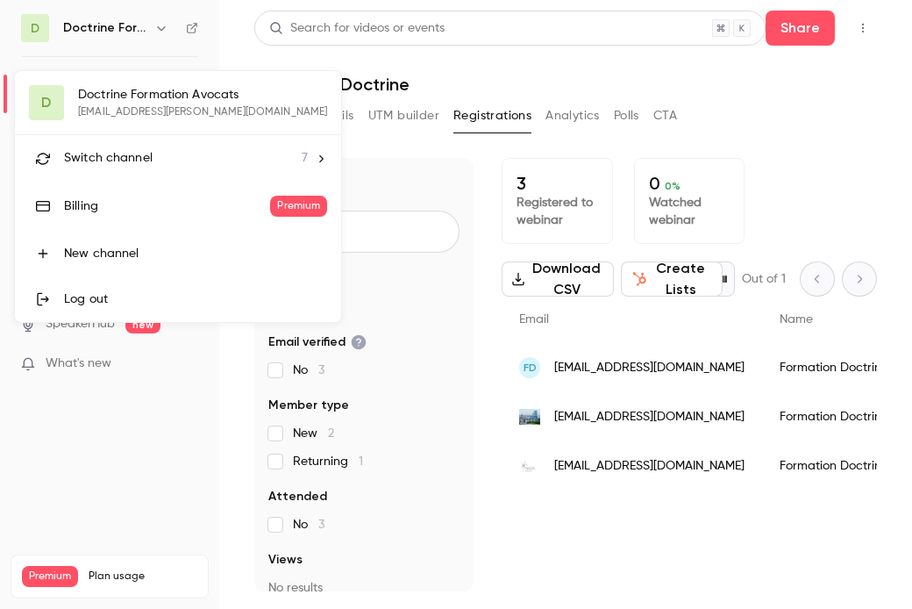
click at [125, 163] on span "Switch channel" at bounding box center [108, 158] width 89 height 18
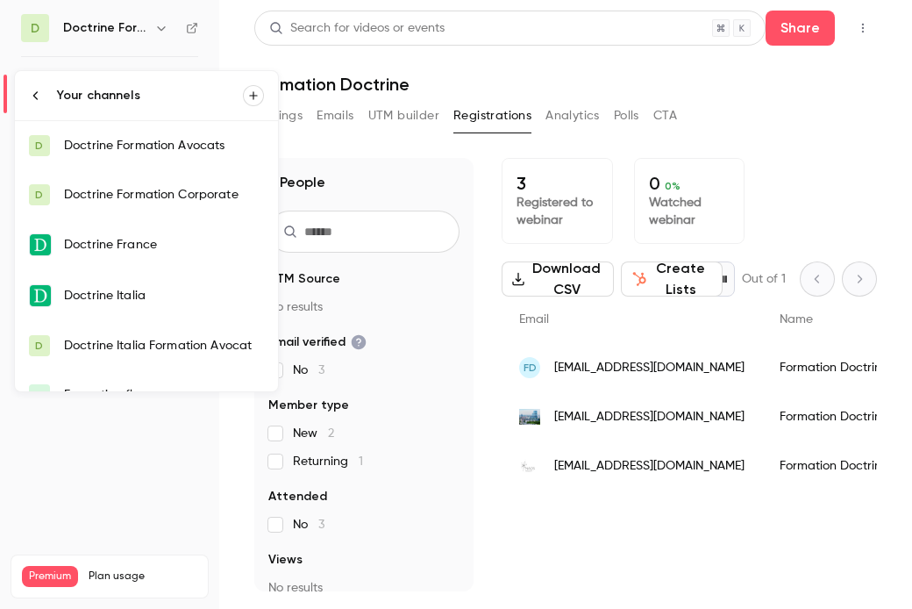
click at [158, 146] on div "Doctrine Formation Avocats" at bounding box center [164, 146] width 200 height 18
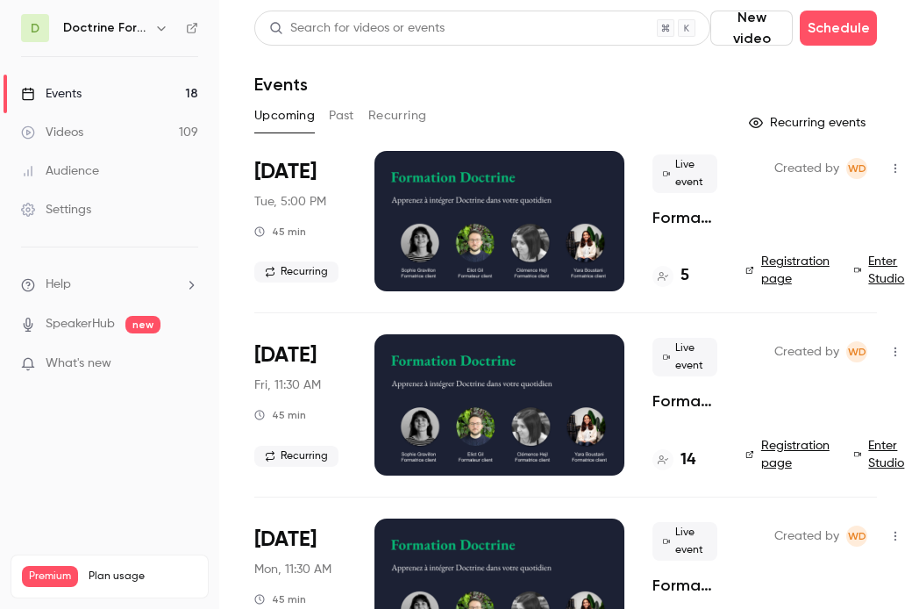
click at [338, 115] on button "Past" at bounding box center [341, 116] width 25 height 28
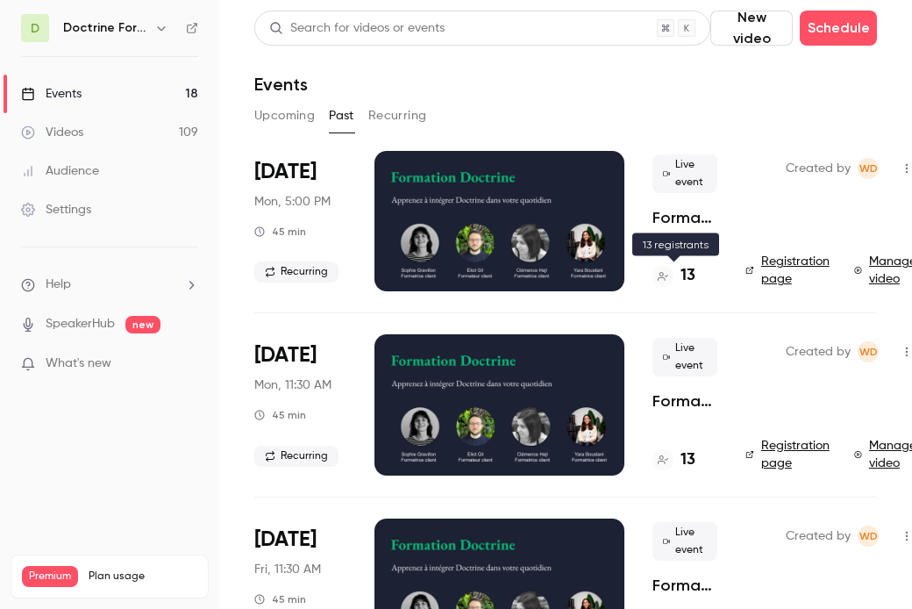
click at [673, 275] on div at bounding box center [663, 276] width 21 height 21
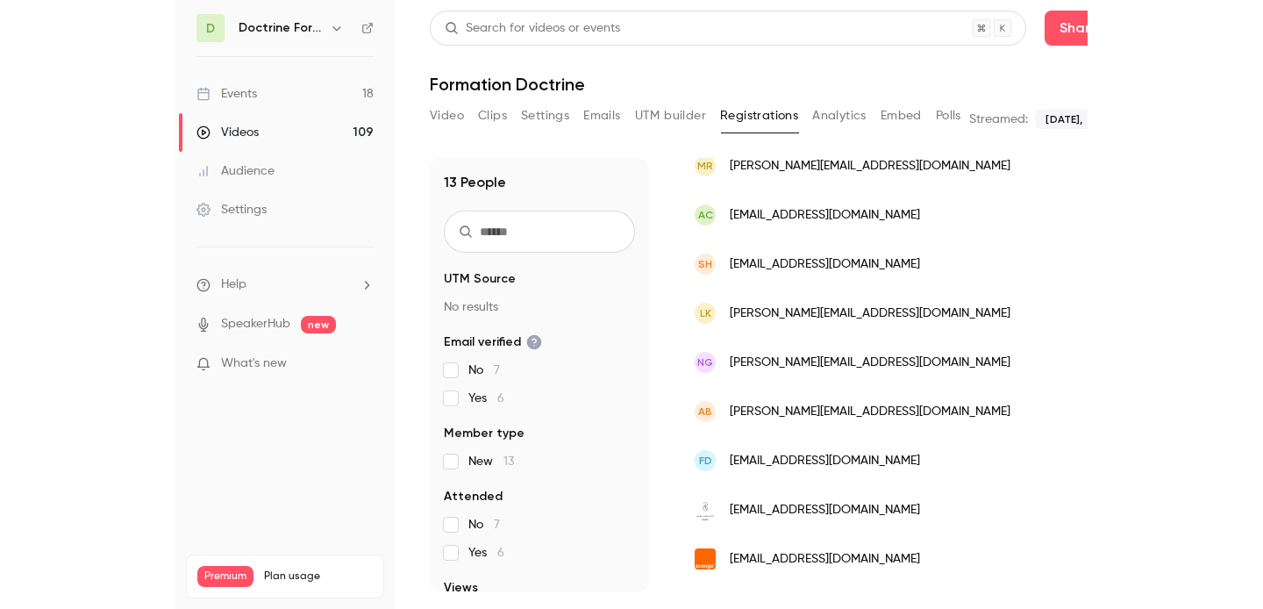
scroll to position [390, 0]
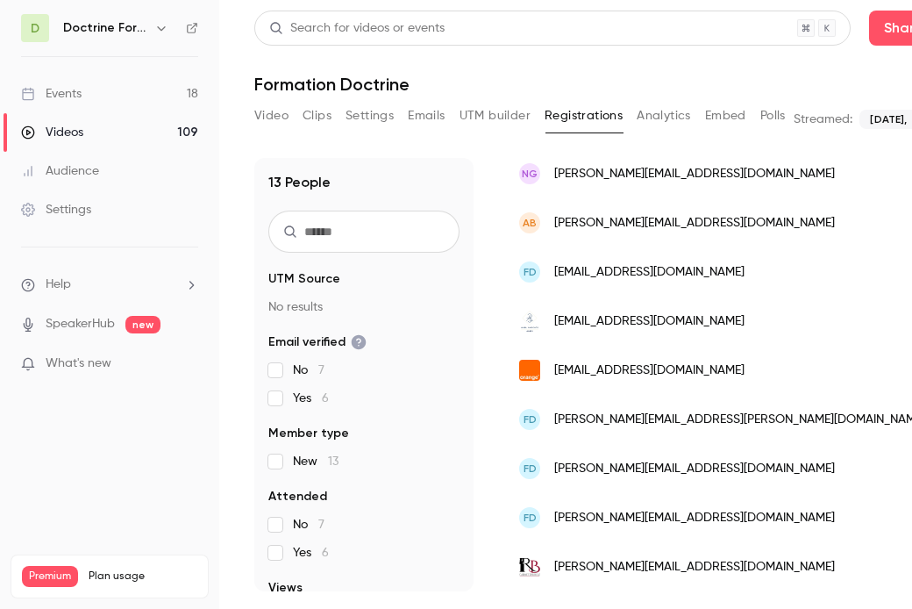
click at [654, 312] on span "[EMAIL_ADDRESS][DOMAIN_NAME]" at bounding box center [649, 321] width 190 height 18
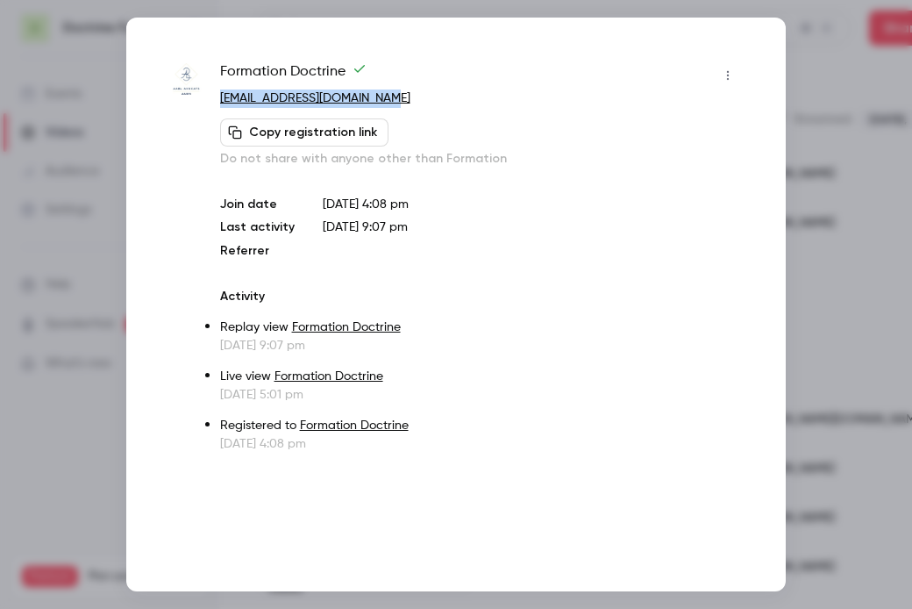
click at [865, 158] on div at bounding box center [456, 304] width 912 height 609
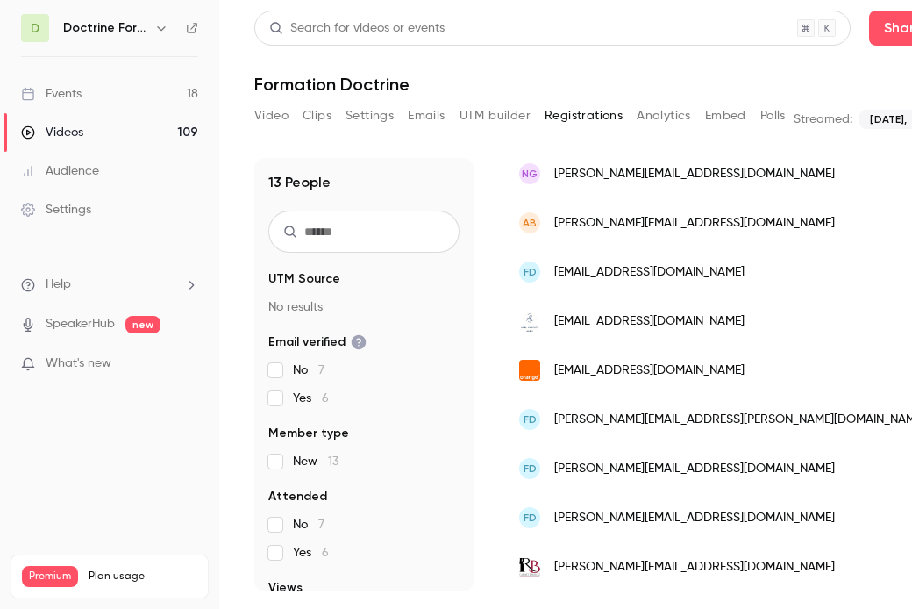
click at [601, 368] on span "[EMAIL_ADDRESS][DOMAIN_NAME]" at bounding box center [649, 370] width 190 height 18
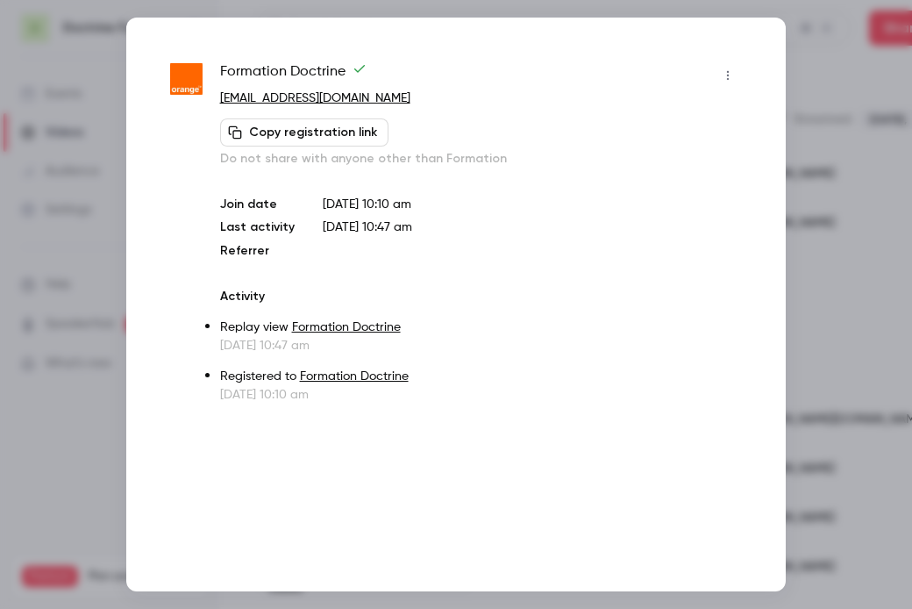
click at [831, 108] on div at bounding box center [456, 304] width 912 height 609
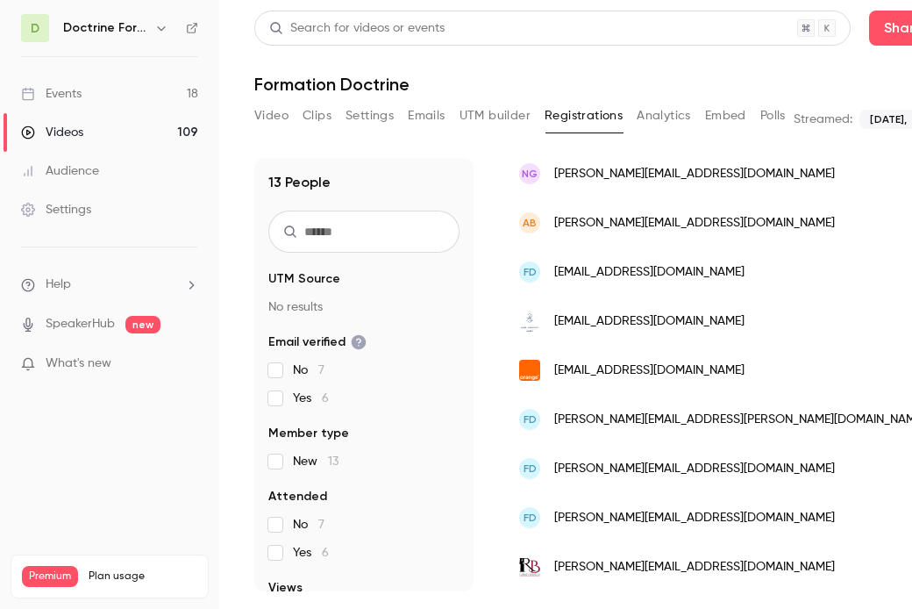
click at [646, 411] on span "[PERSON_NAME][EMAIL_ADDRESS][PERSON_NAME][DOMAIN_NAME]" at bounding box center [739, 420] width 371 height 18
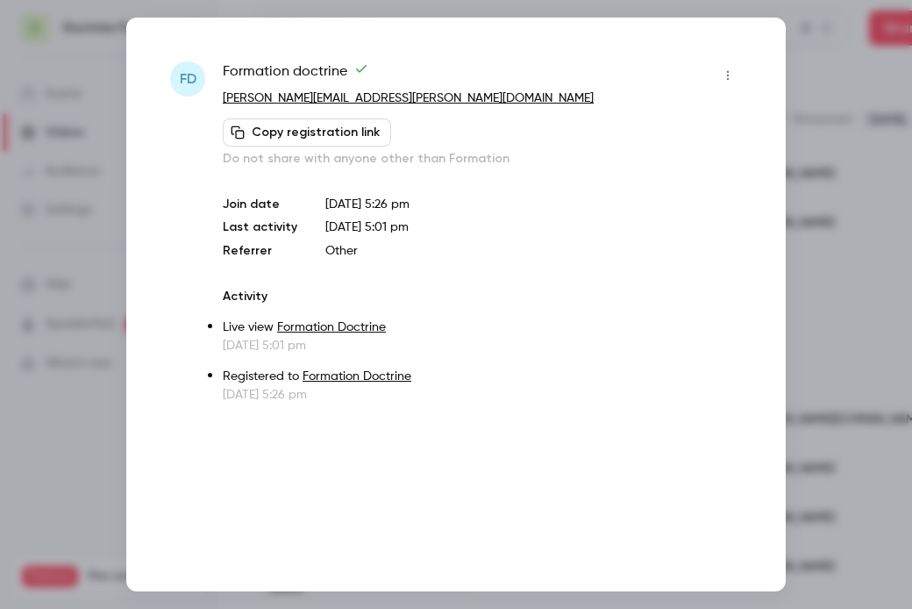
click at [814, 168] on div at bounding box center [456, 304] width 912 height 609
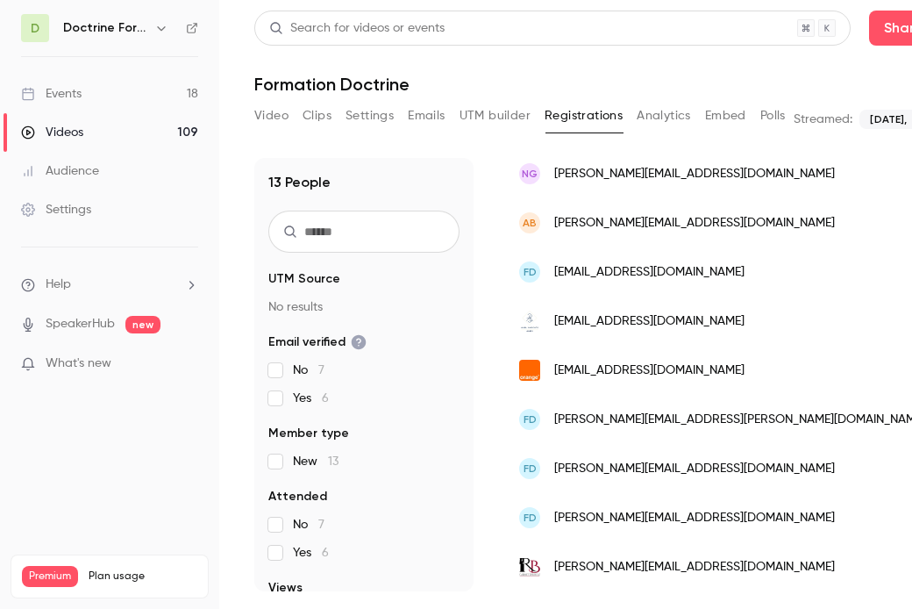
click at [626, 467] on span "[PERSON_NAME][EMAIL_ADDRESS][DOMAIN_NAME]" at bounding box center [694, 469] width 281 height 18
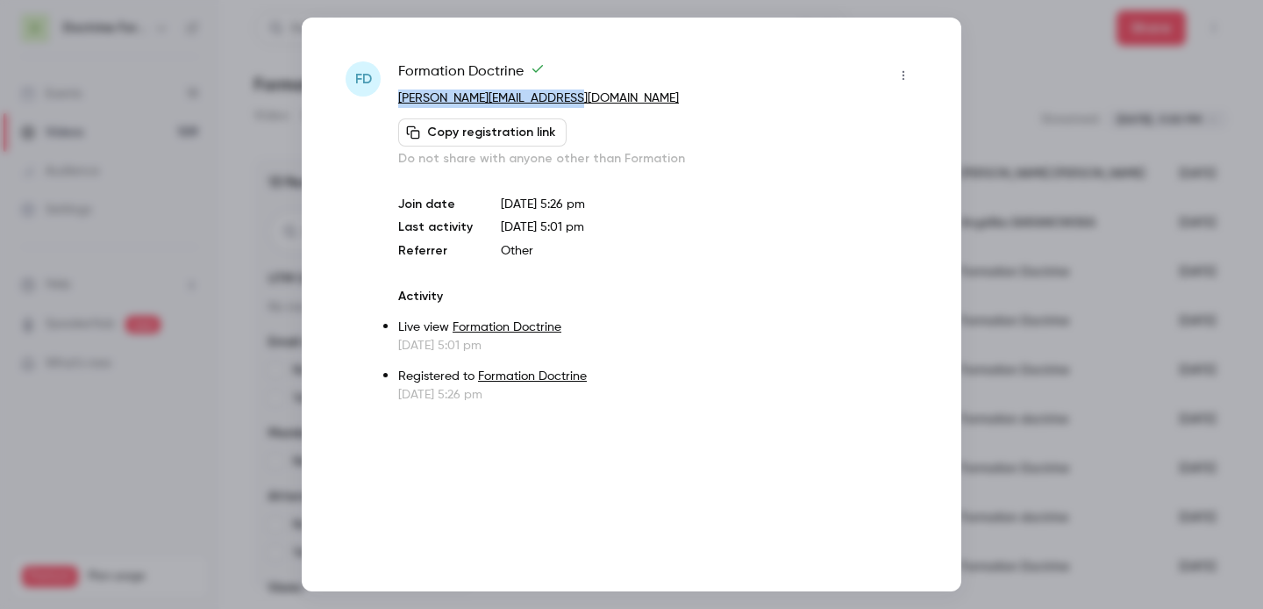
scroll to position [373, 0]
click at [1068, 221] on div at bounding box center [631, 304] width 1263 height 609
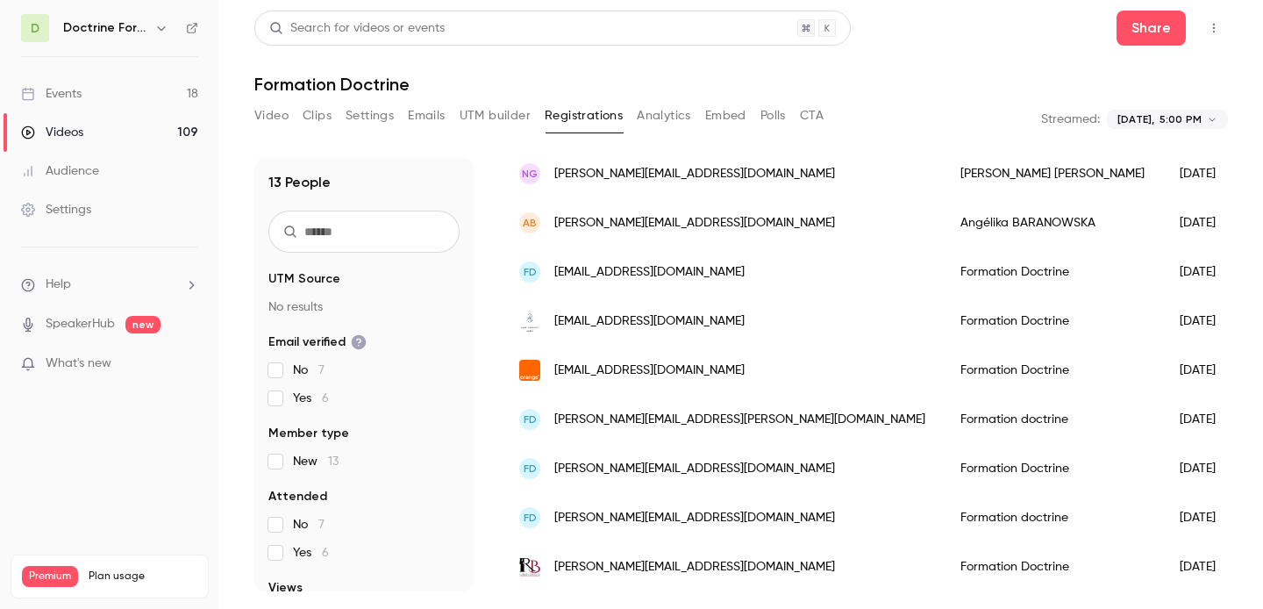
click at [611, 534] on div "Fd [EMAIL_ADDRESS][PERSON_NAME][DOMAIN_NAME]" at bounding box center [722, 517] width 441 height 49
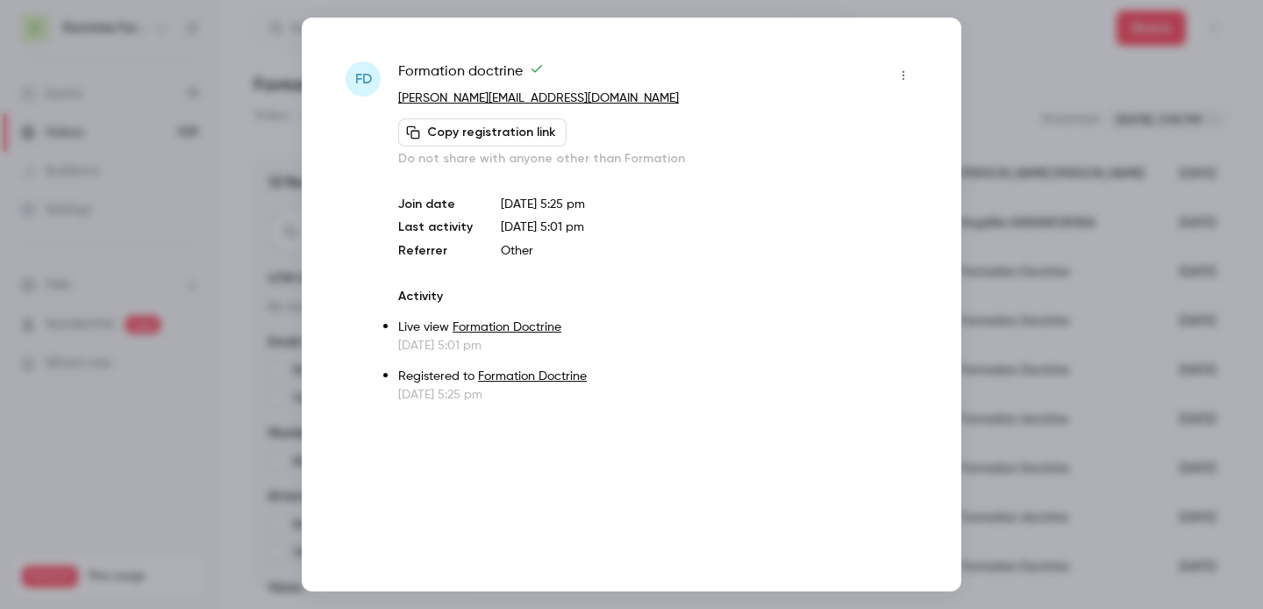
click at [1045, 139] on div at bounding box center [631, 304] width 1263 height 609
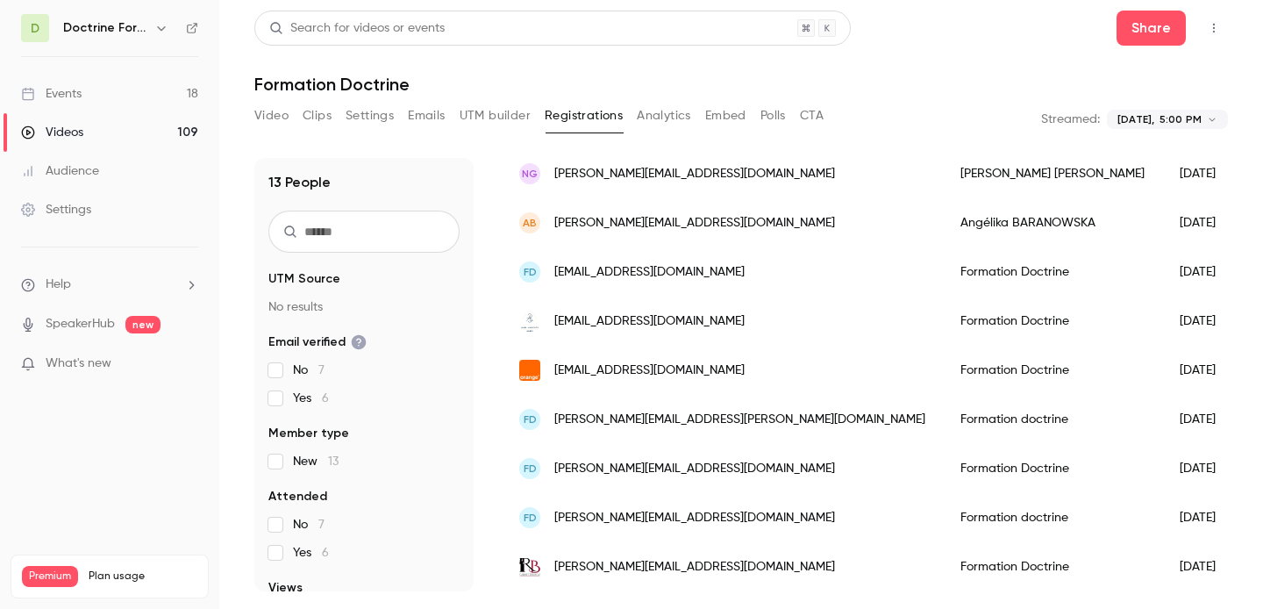
click at [640, 565] on span "[PERSON_NAME][EMAIL_ADDRESS][DOMAIN_NAME]" at bounding box center [694, 567] width 281 height 18
